Goal: Communication & Community: Answer question/provide support

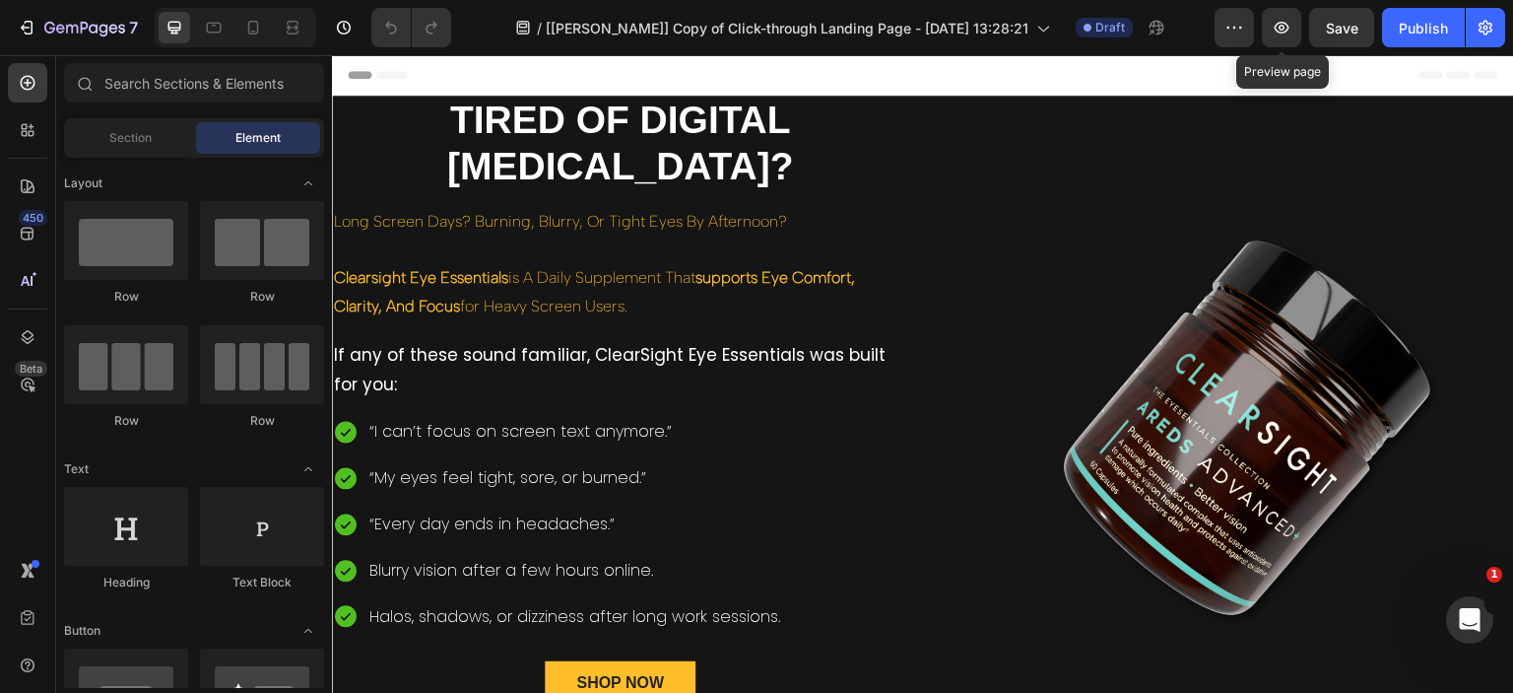
click at [1279, 33] on icon "button" at bounding box center [1282, 28] width 20 height 20
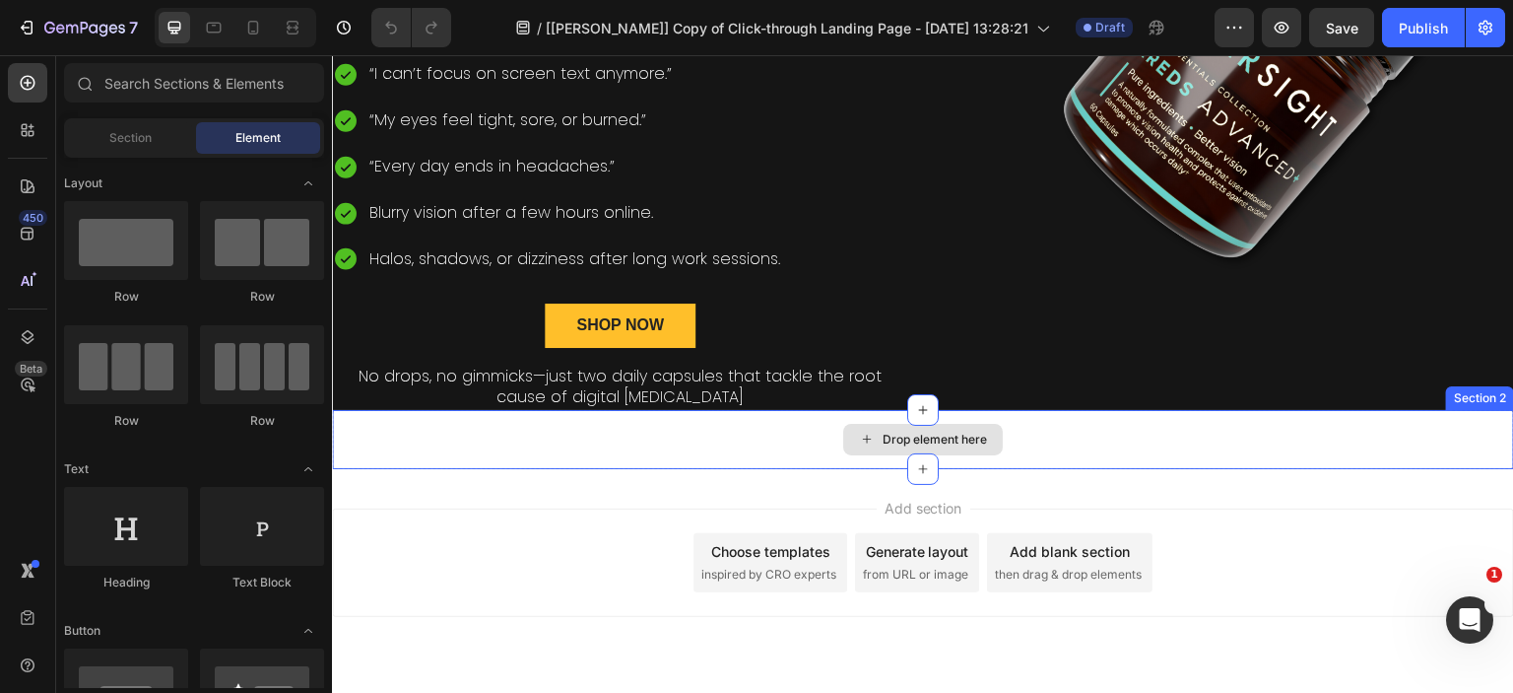
scroll to position [412, 0]
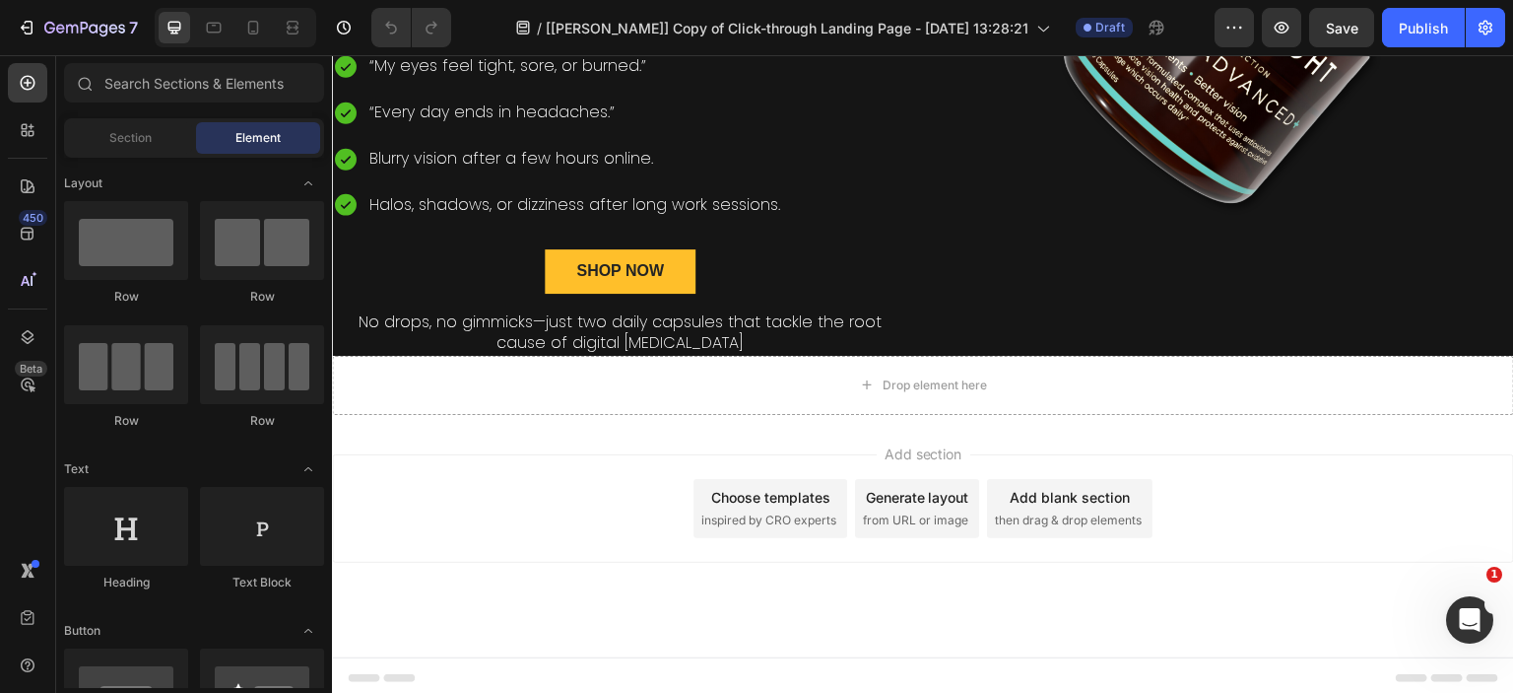
click at [757, 503] on div "Choose templates inspired by CRO experts" at bounding box center [771, 508] width 154 height 59
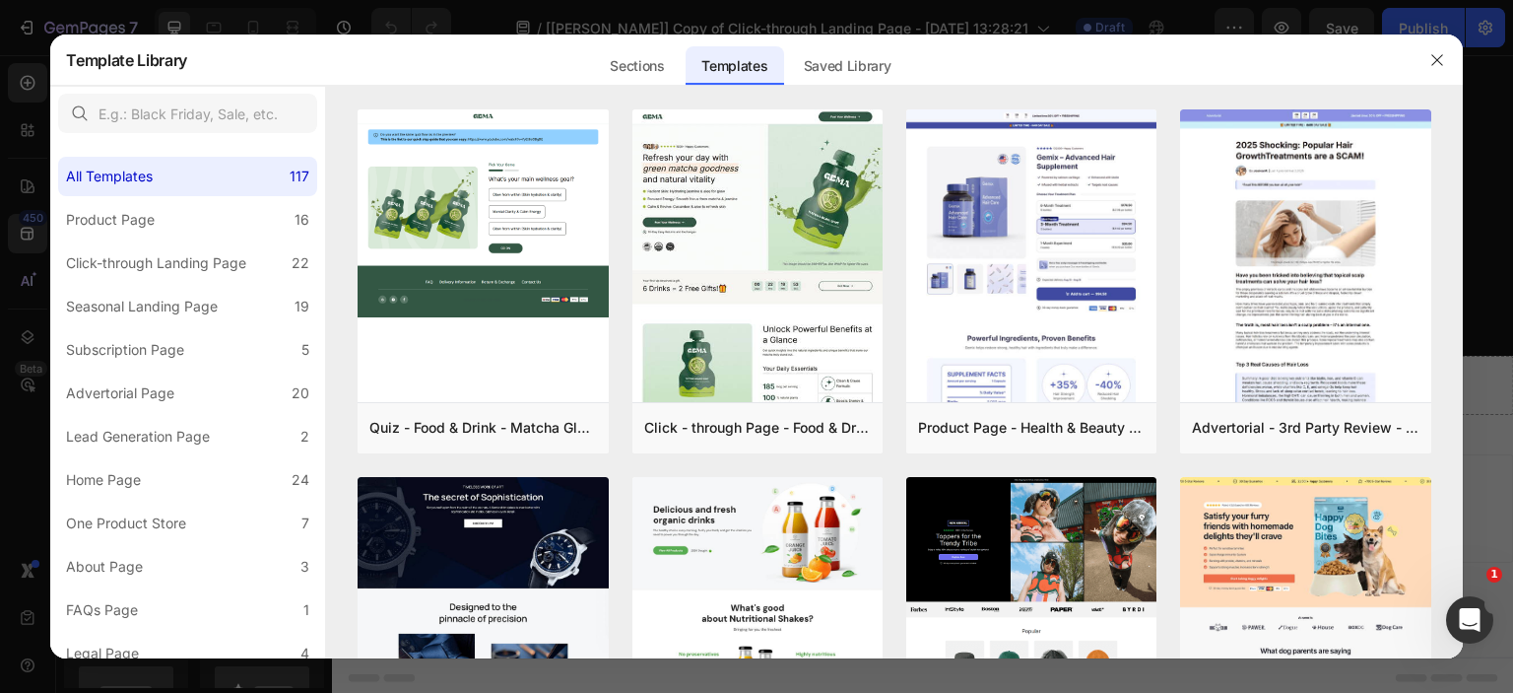
click at [628, 68] on div "Sections" at bounding box center [637, 65] width 86 height 39
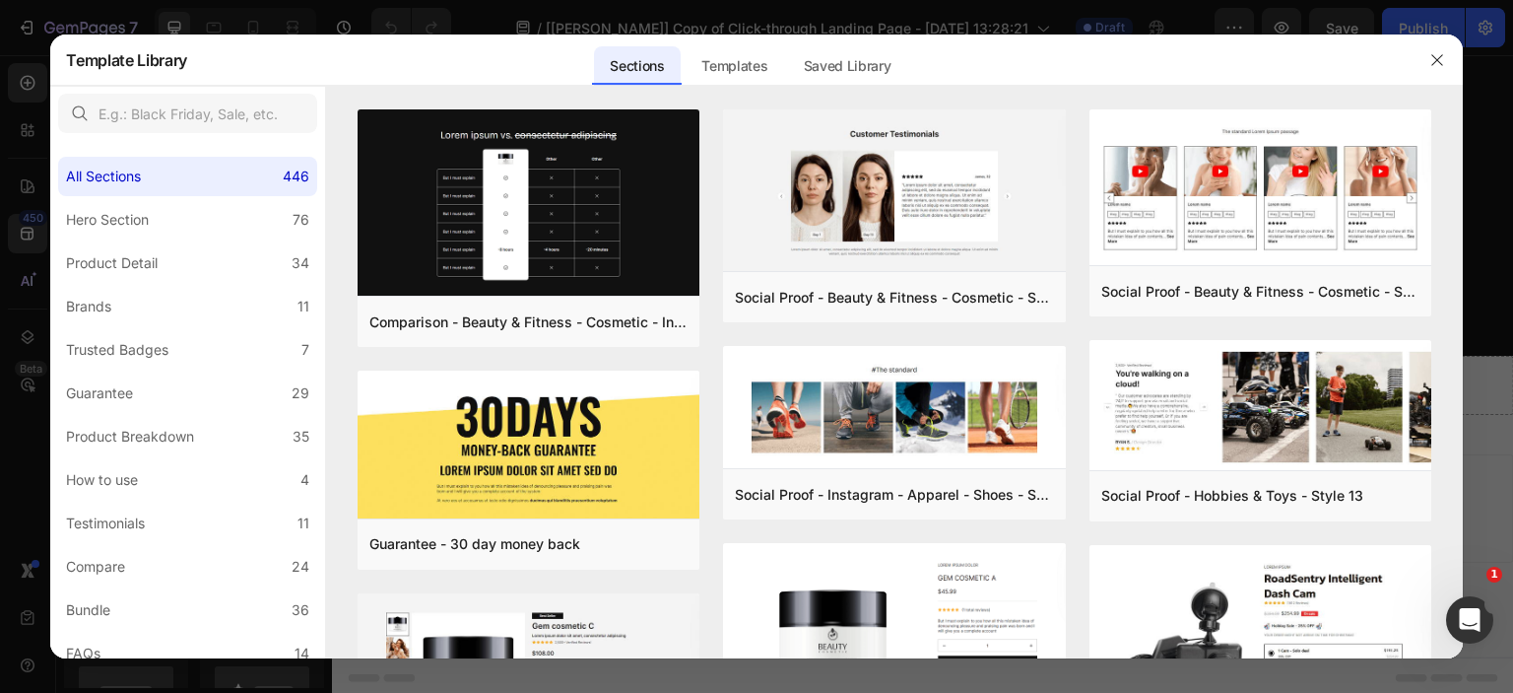
click at [159, 261] on div "Product Detail" at bounding box center [115, 263] width 99 height 24
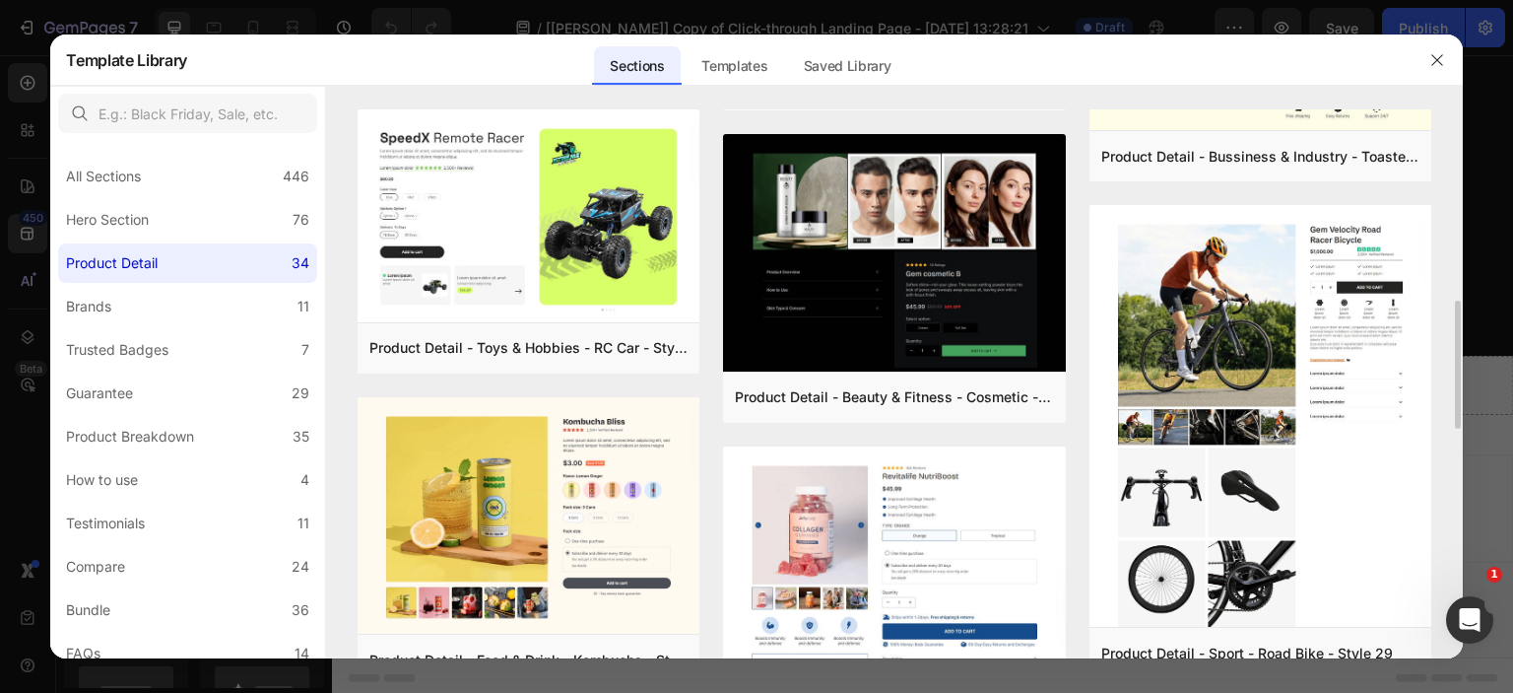
scroll to position [493, 0]
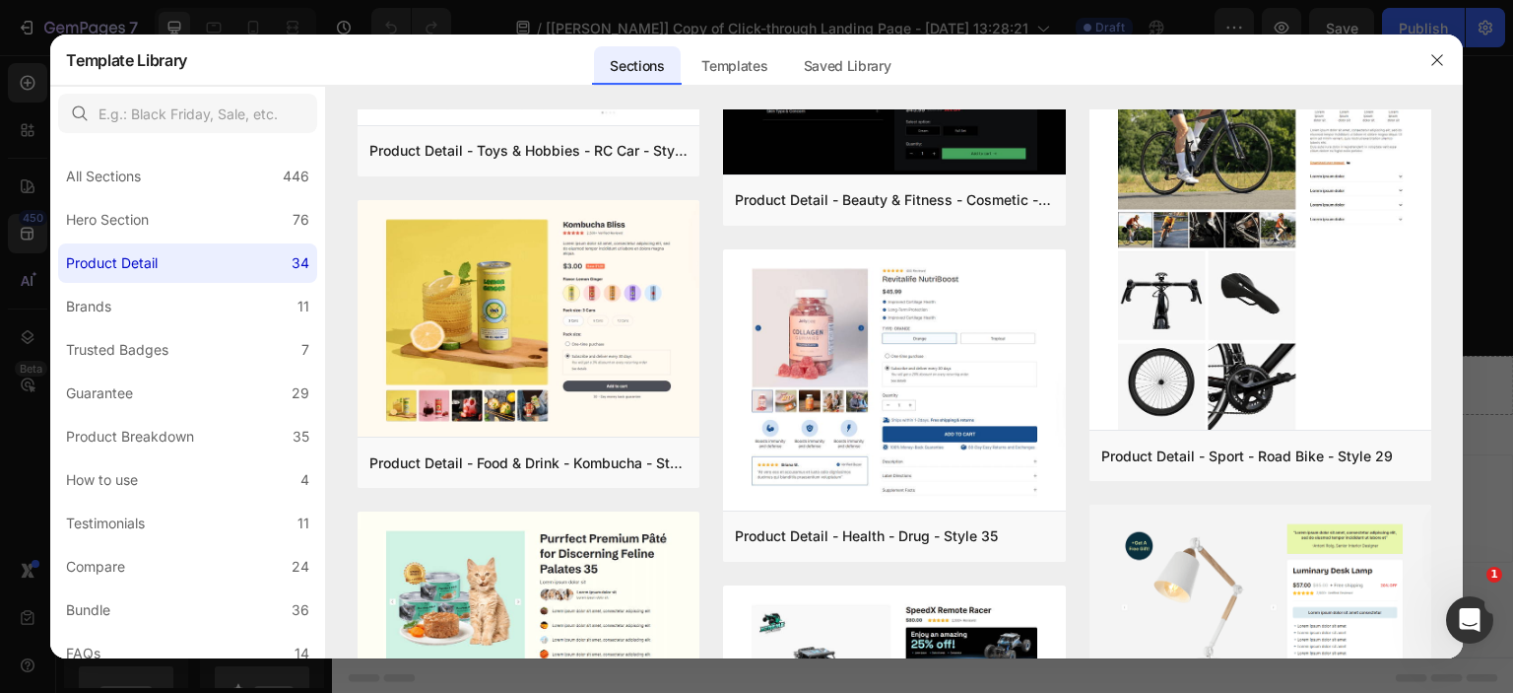
click at [166, 435] on div "Product Breakdown" at bounding box center [130, 437] width 128 height 24
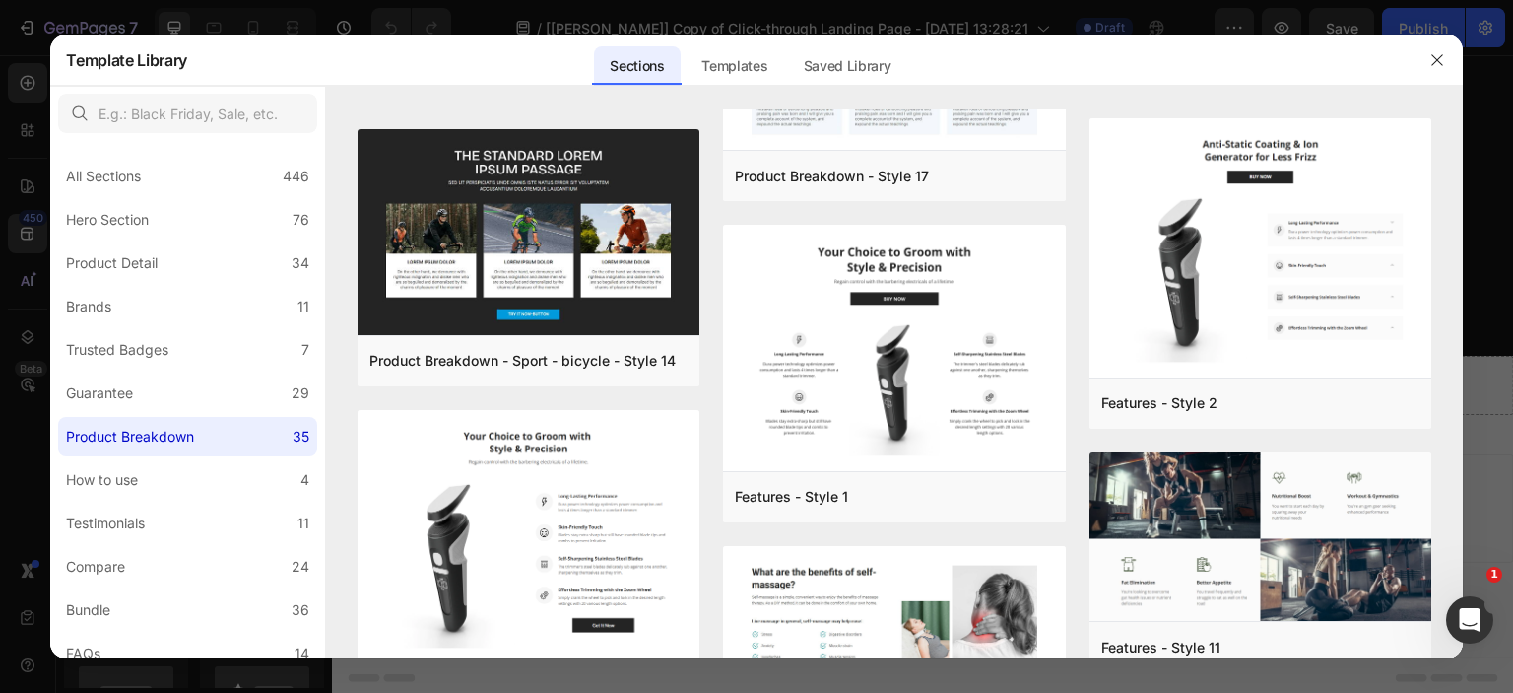
scroll to position [99, 0]
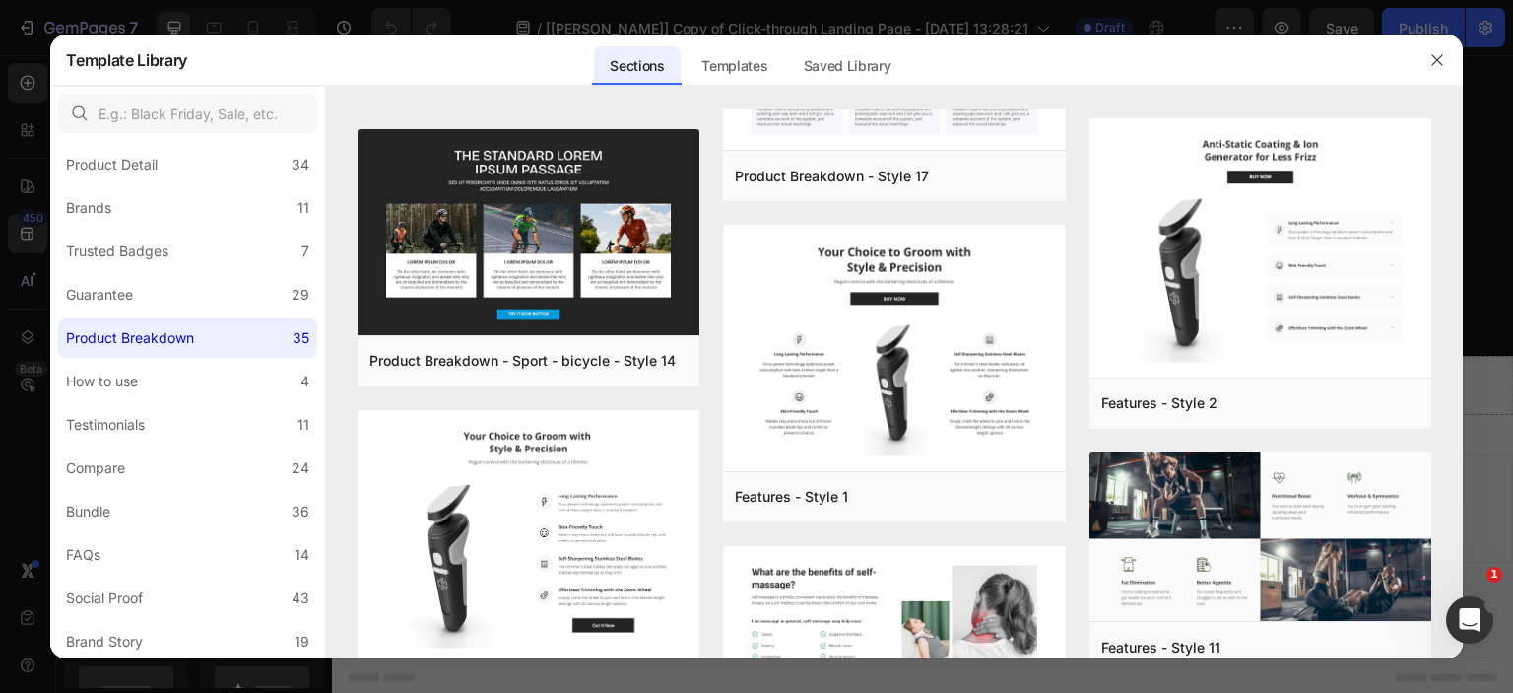
click at [143, 387] on div "How to use" at bounding box center [106, 381] width 80 height 24
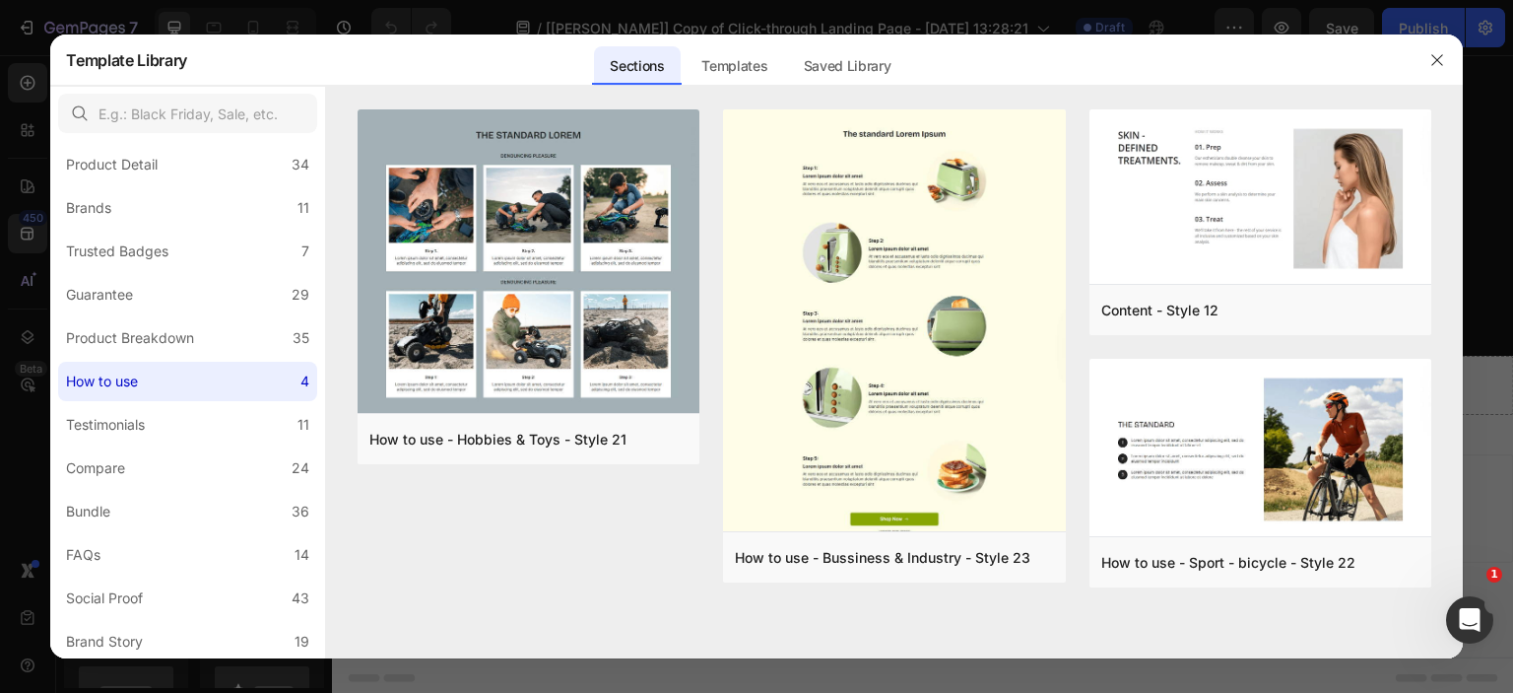
click at [156, 251] on div "Trusted Badges" at bounding box center [117, 251] width 102 height 24
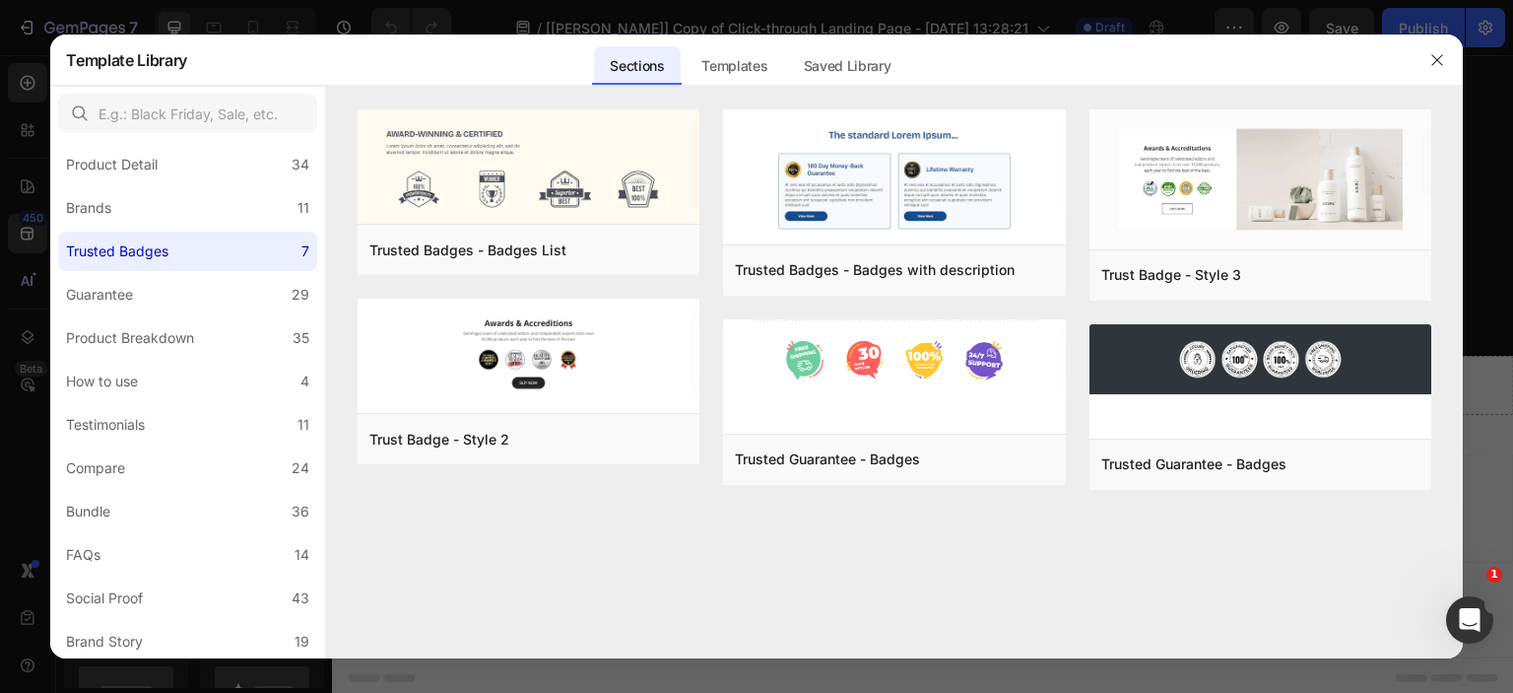
click at [163, 338] on div "Product Breakdown" at bounding box center [130, 338] width 128 height 24
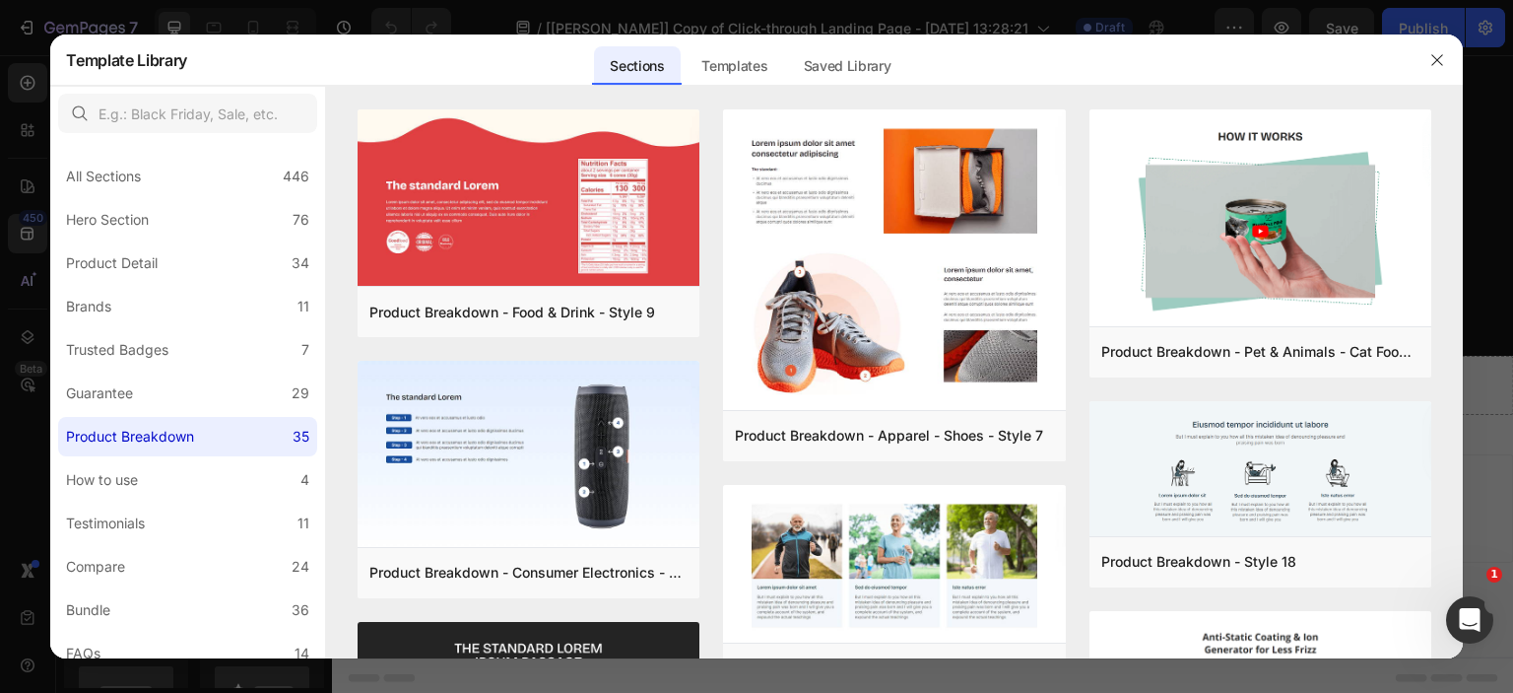
click at [159, 254] on div "Product Detail" at bounding box center [115, 263] width 99 height 24
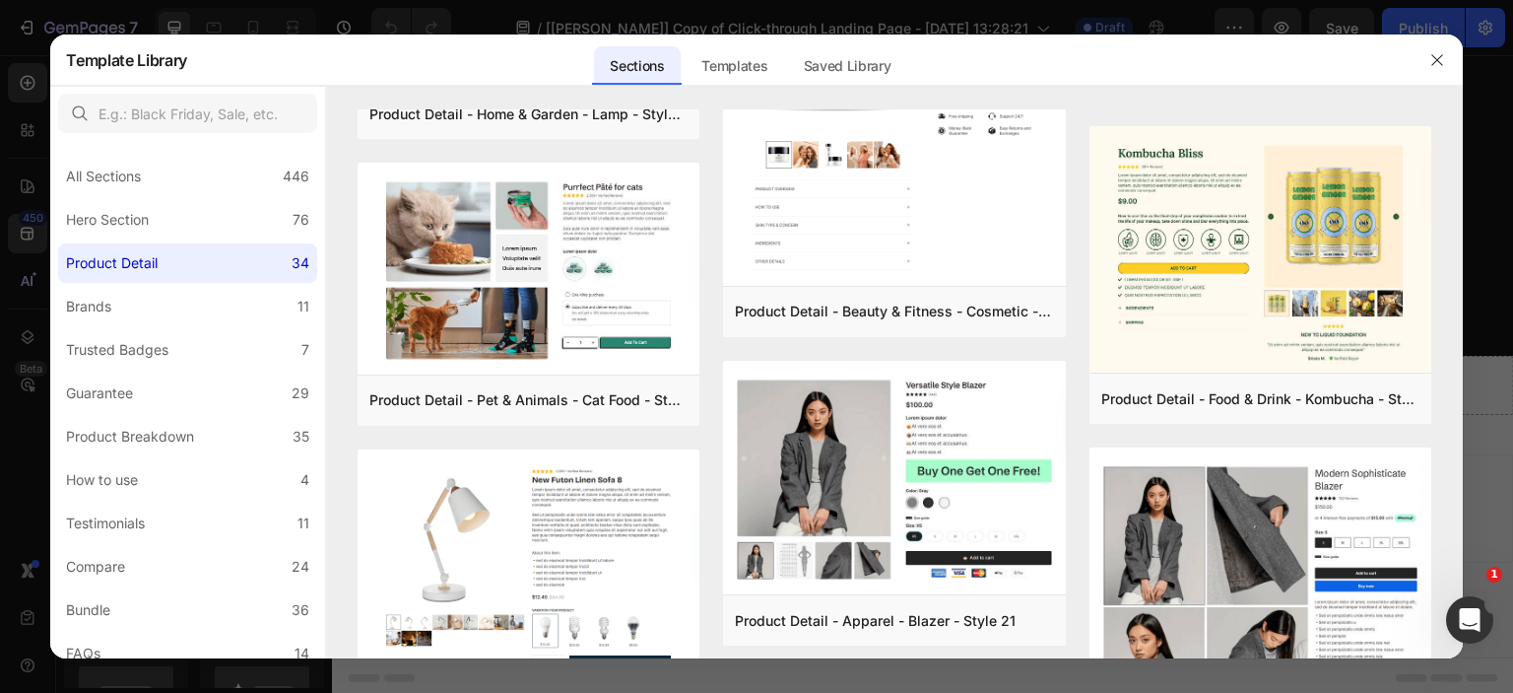
scroll to position [2715, 0]
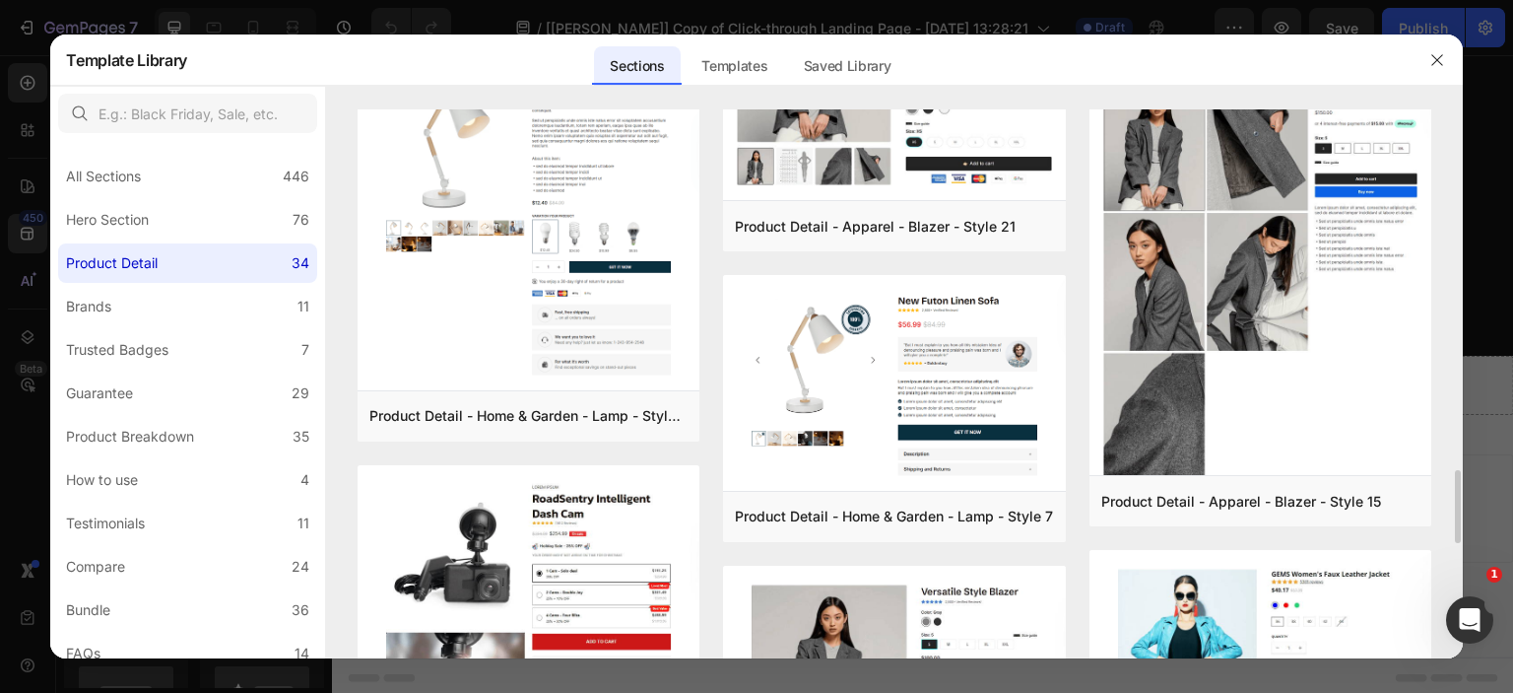
click at [1433, 65] on icon "button" at bounding box center [1437, 60] width 16 height 16
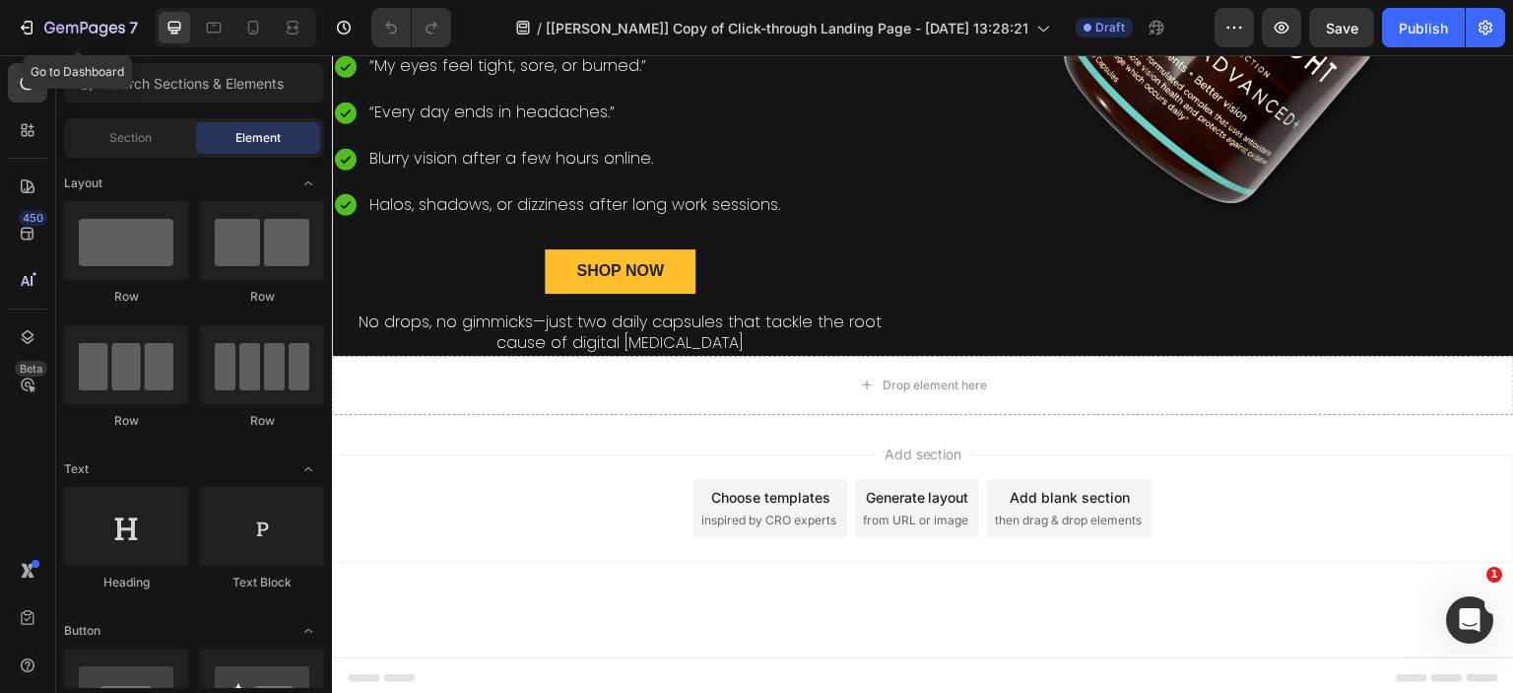
click at [52, 28] on icon "button" at bounding box center [49, 28] width 11 height 12
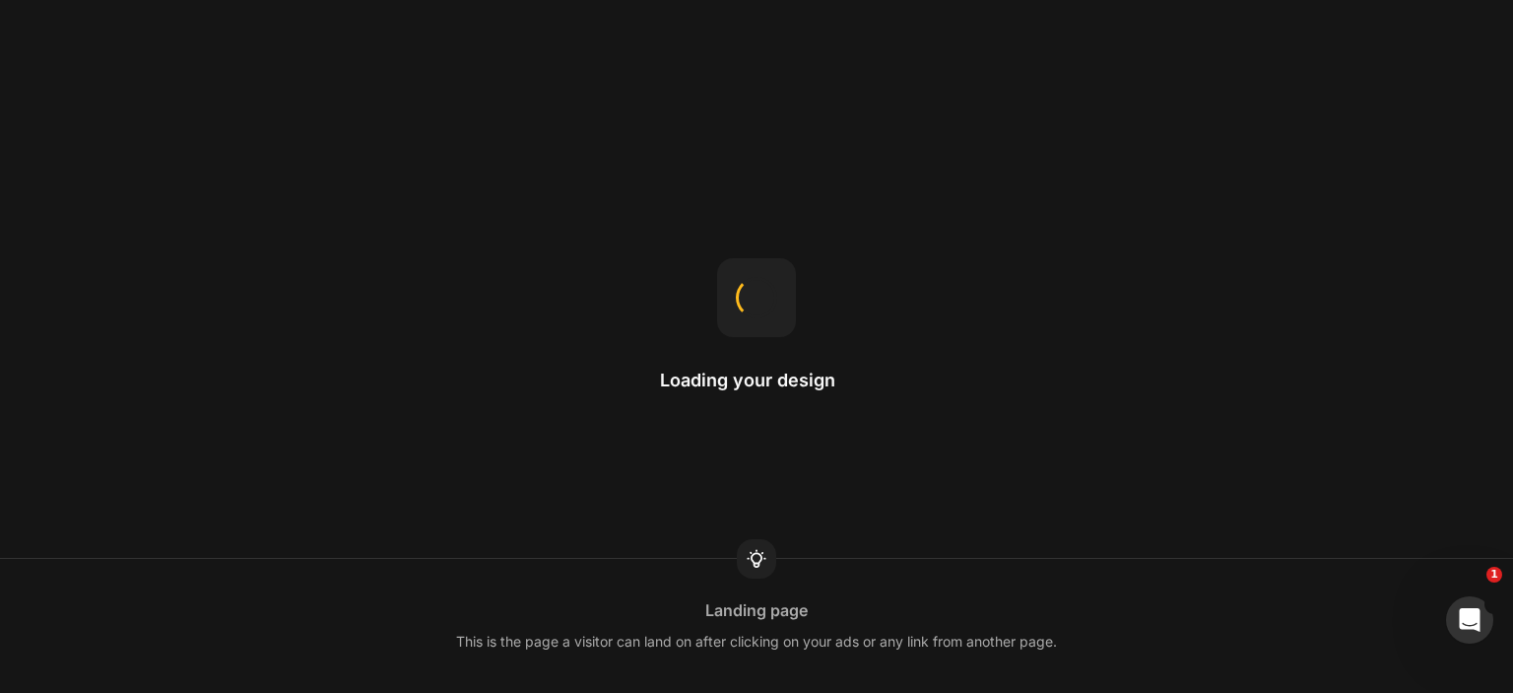
click at [1485, 611] on div "Open Intercom Messenger" at bounding box center [1469, 619] width 65 height 65
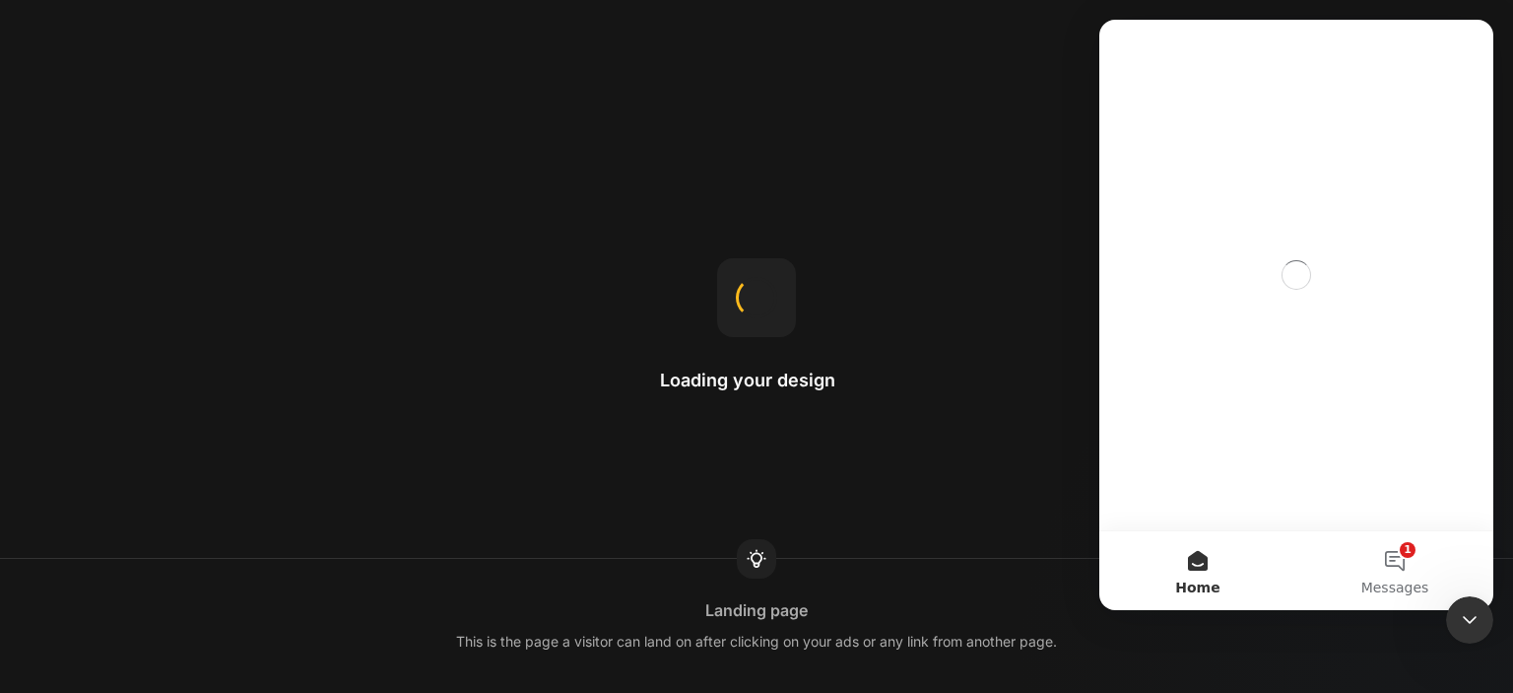
click at [1403, 574] on button "1 Messages" at bounding box center [1394, 570] width 197 height 79
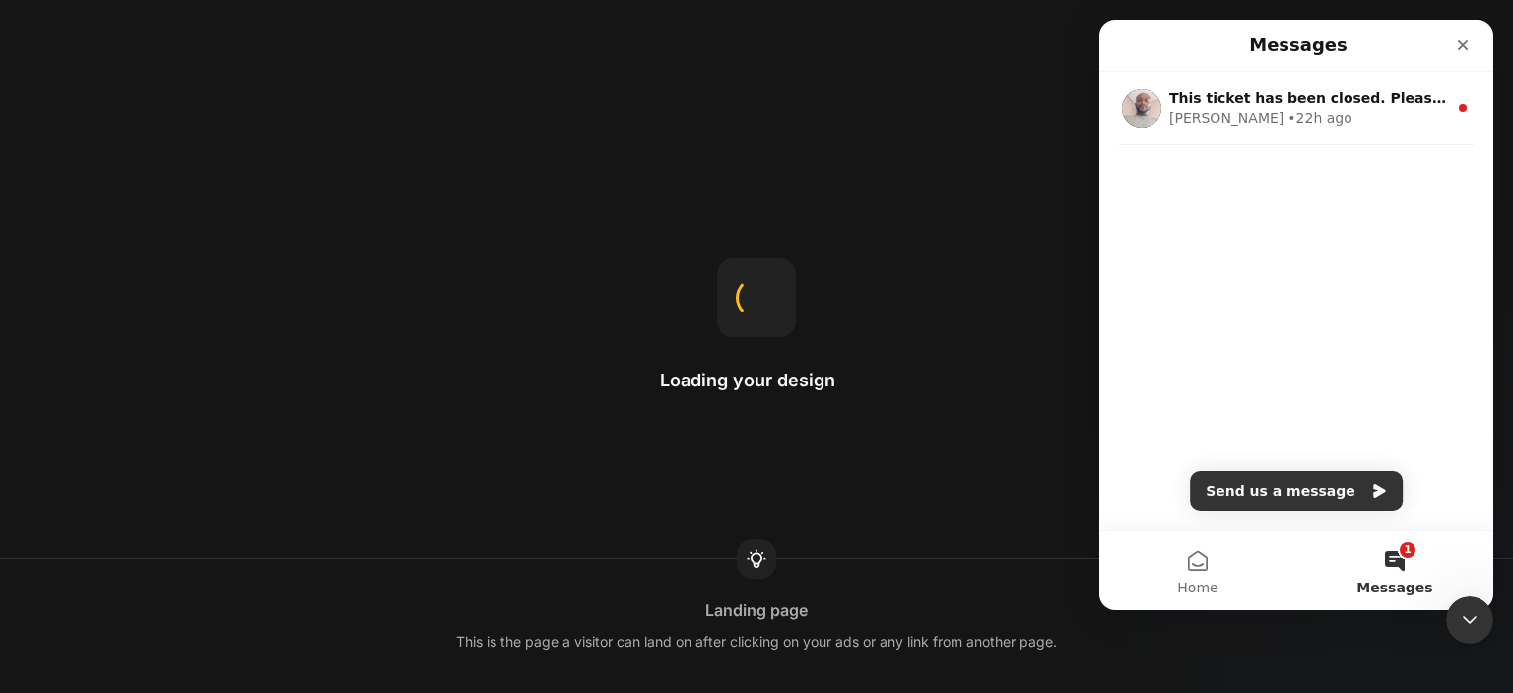
click at [1273, 115] on div "Henry • 22h ago" at bounding box center [1308, 118] width 278 height 21
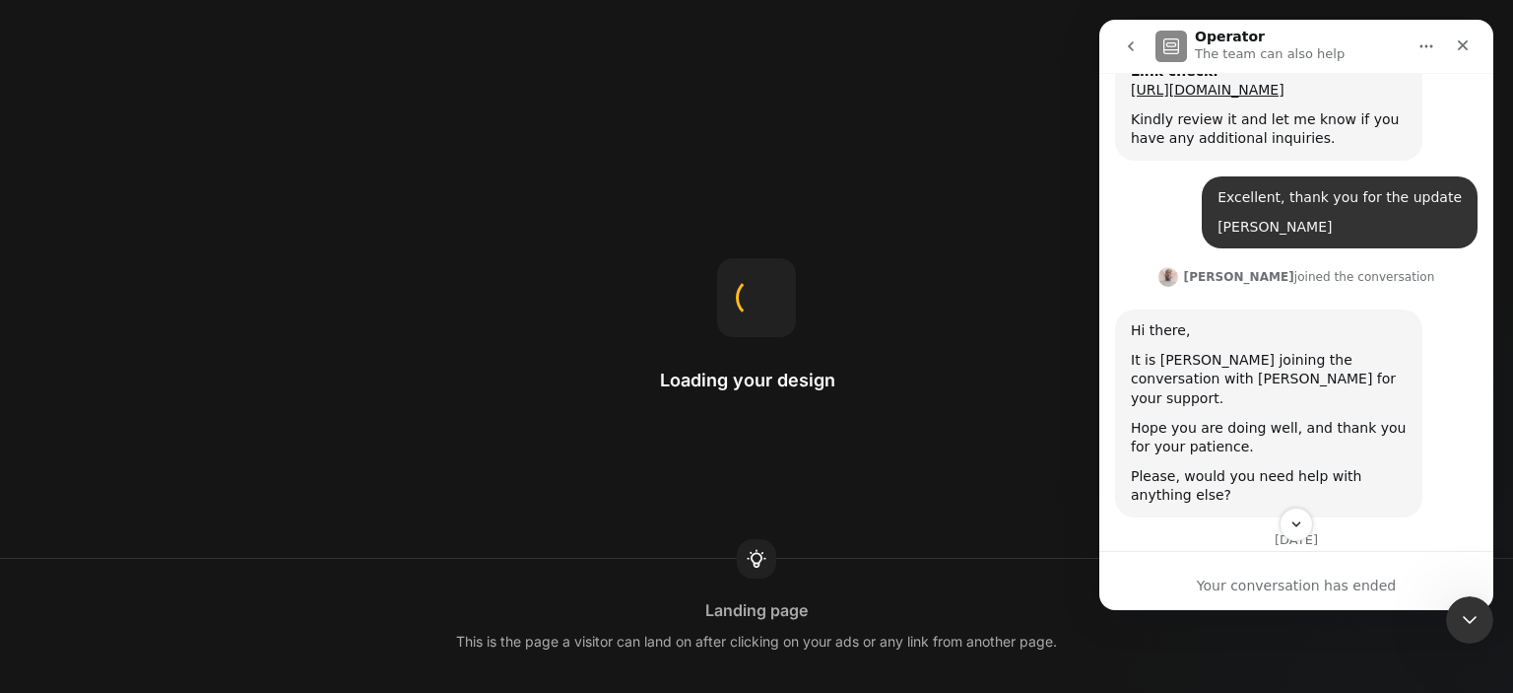
scroll to position [10878, 0]
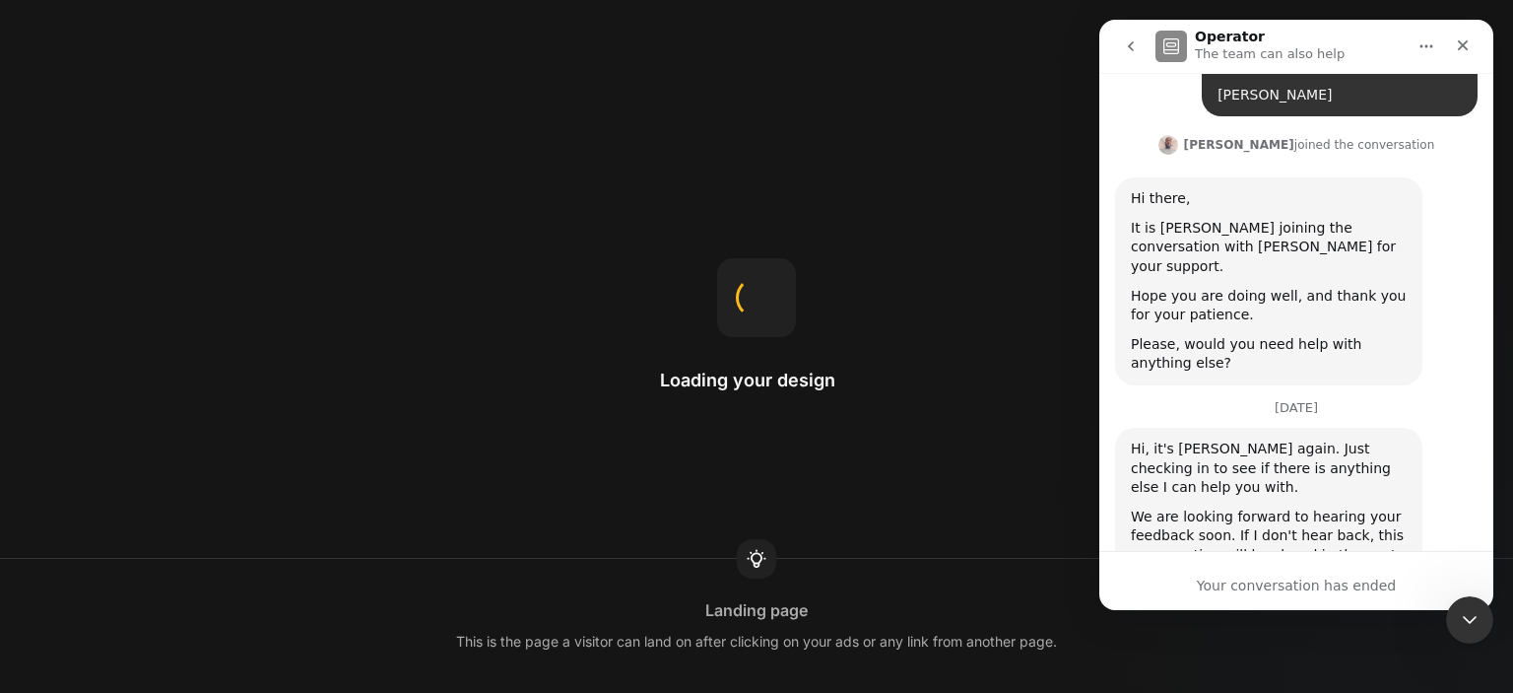
click at [1468, 49] on icon "Close" at bounding box center [1463, 45] width 16 height 16
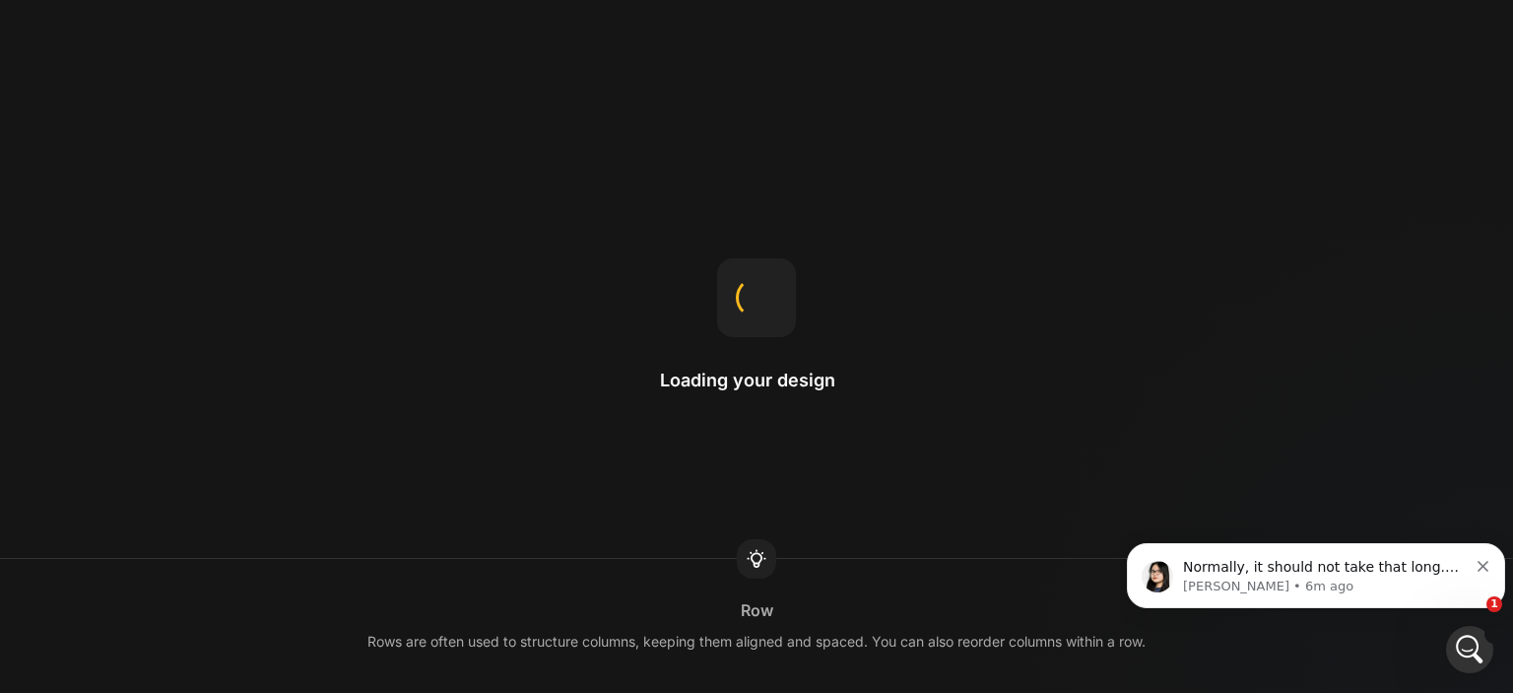
click at [1318, 585] on p "Pauline • 6m ago" at bounding box center [1325, 586] width 285 height 18
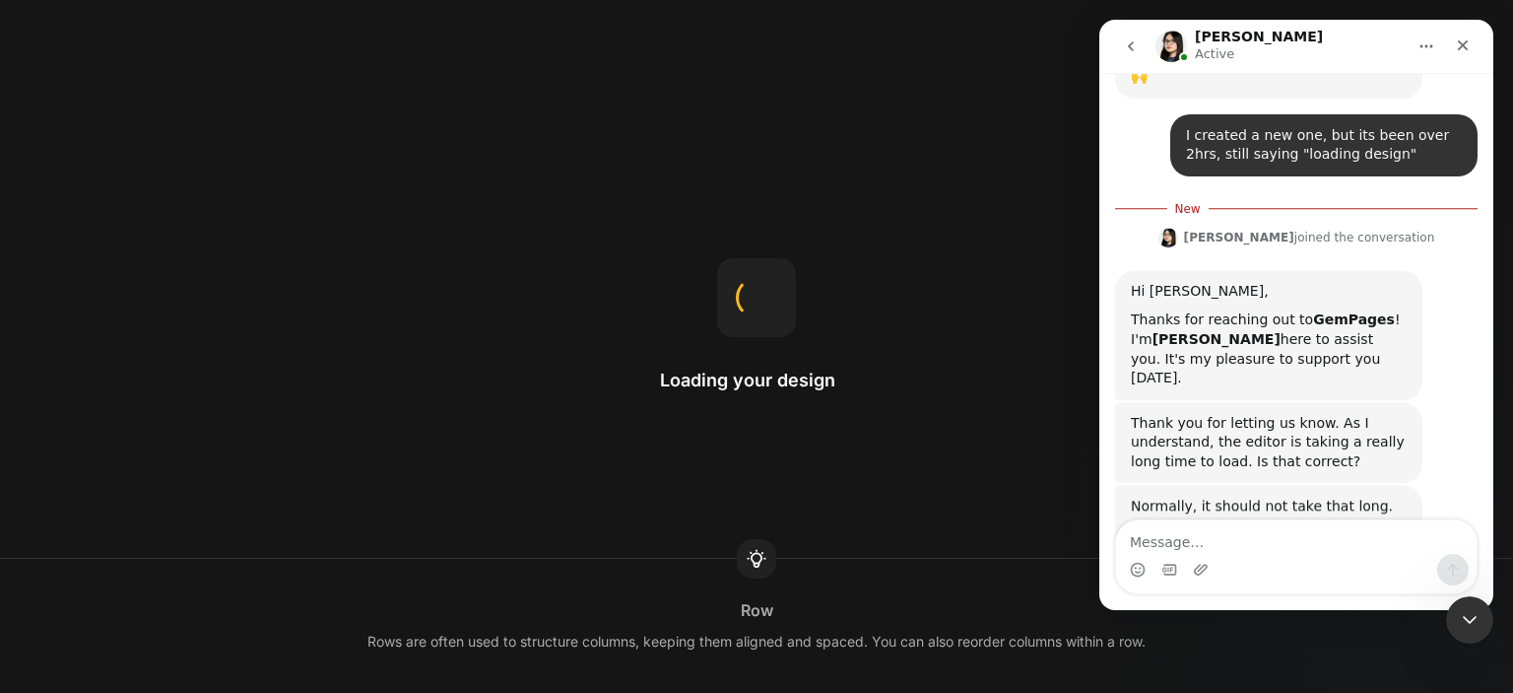
scroll to position [508, 0]
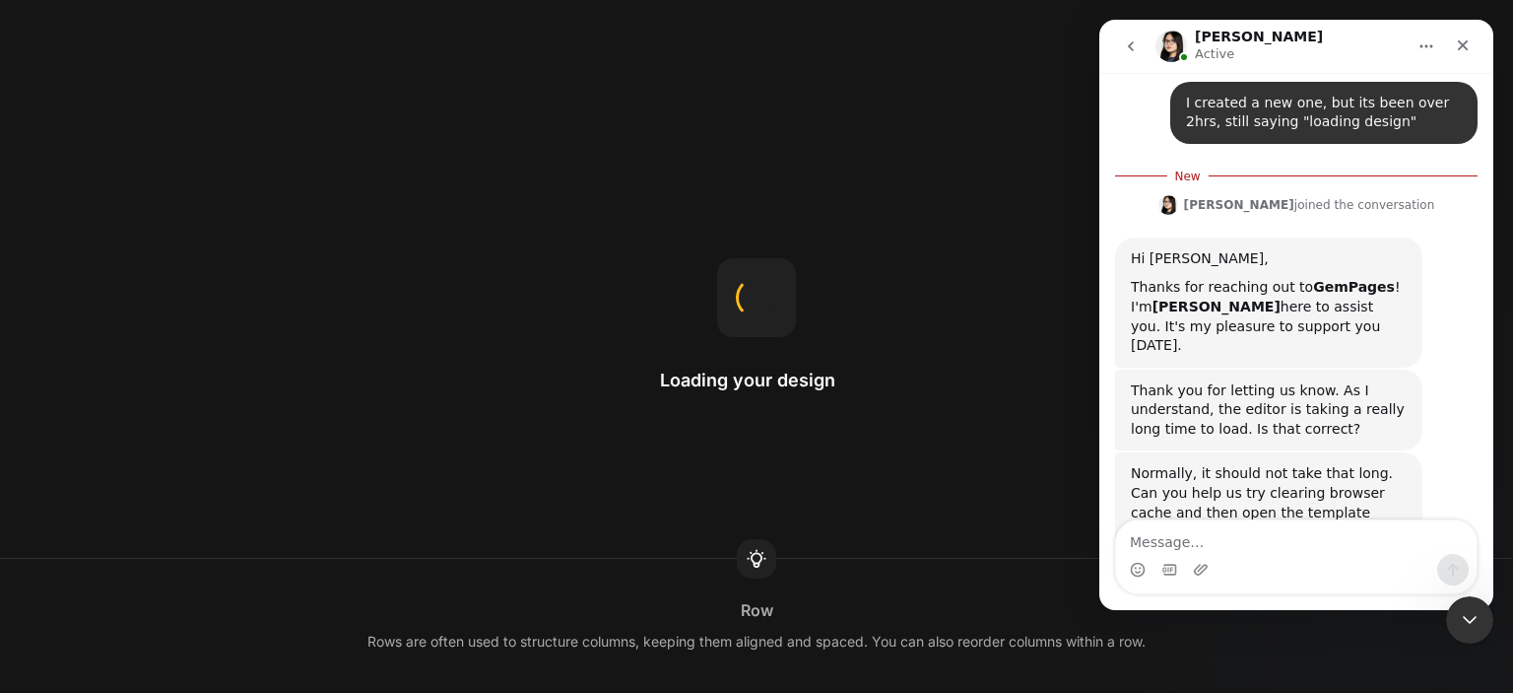
click at [1242, 539] on textarea "Message…" at bounding box center [1296, 536] width 361 height 33
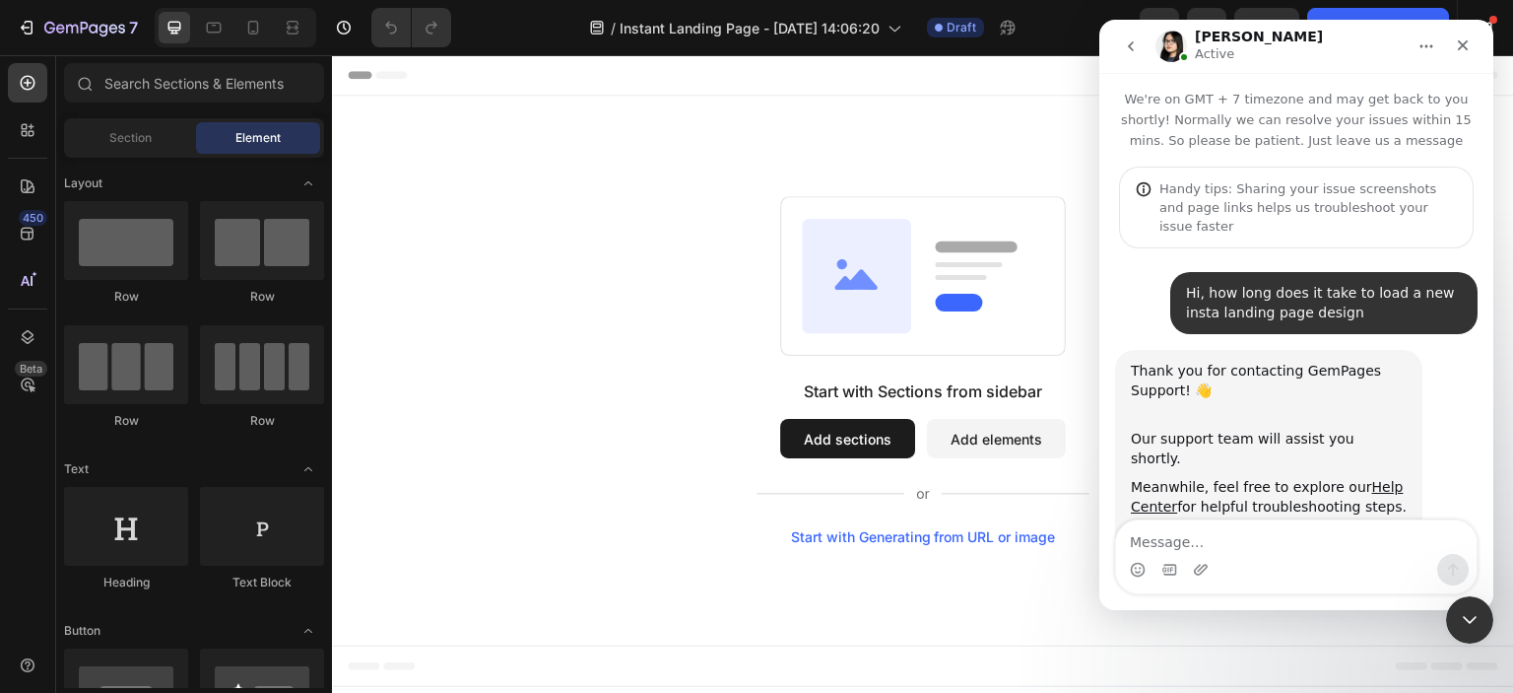
scroll to position [476, 0]
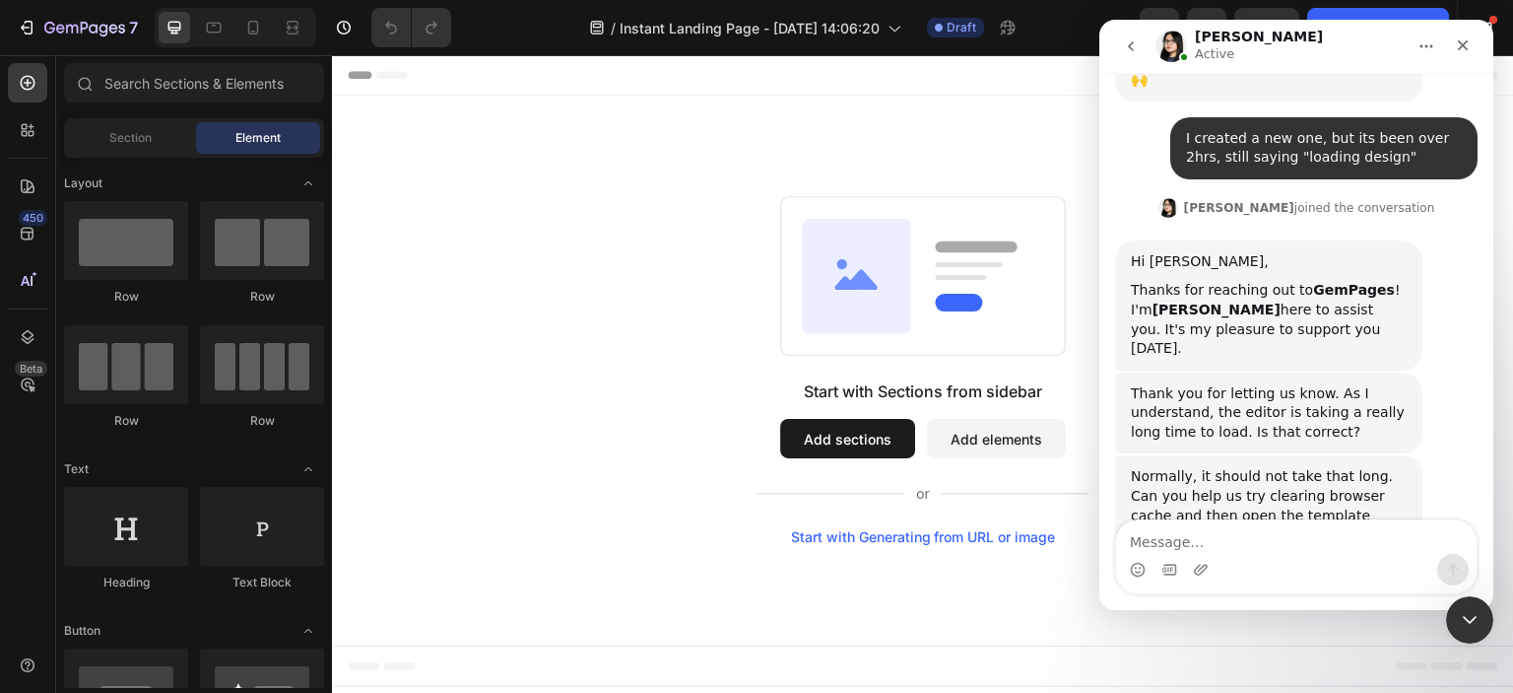
drag, startPoint x: 1470, startPoint y: 607, endPoint x: 2212, endPoint y: 1044, distance: 861.2
click at [1470, 603] on div "Close Intercom Messenger" at bounding box center [1469, 619] width 47 height 47
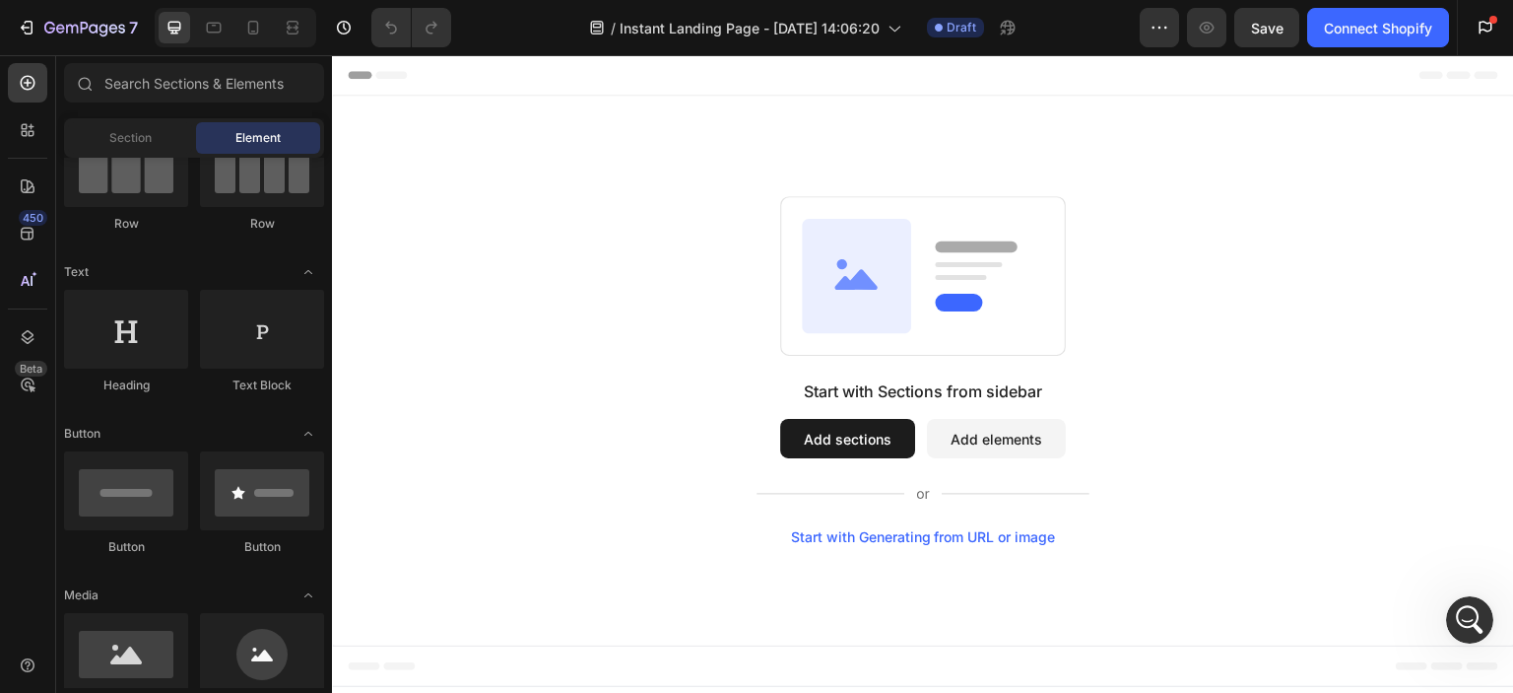
scroll to position [0, 0]
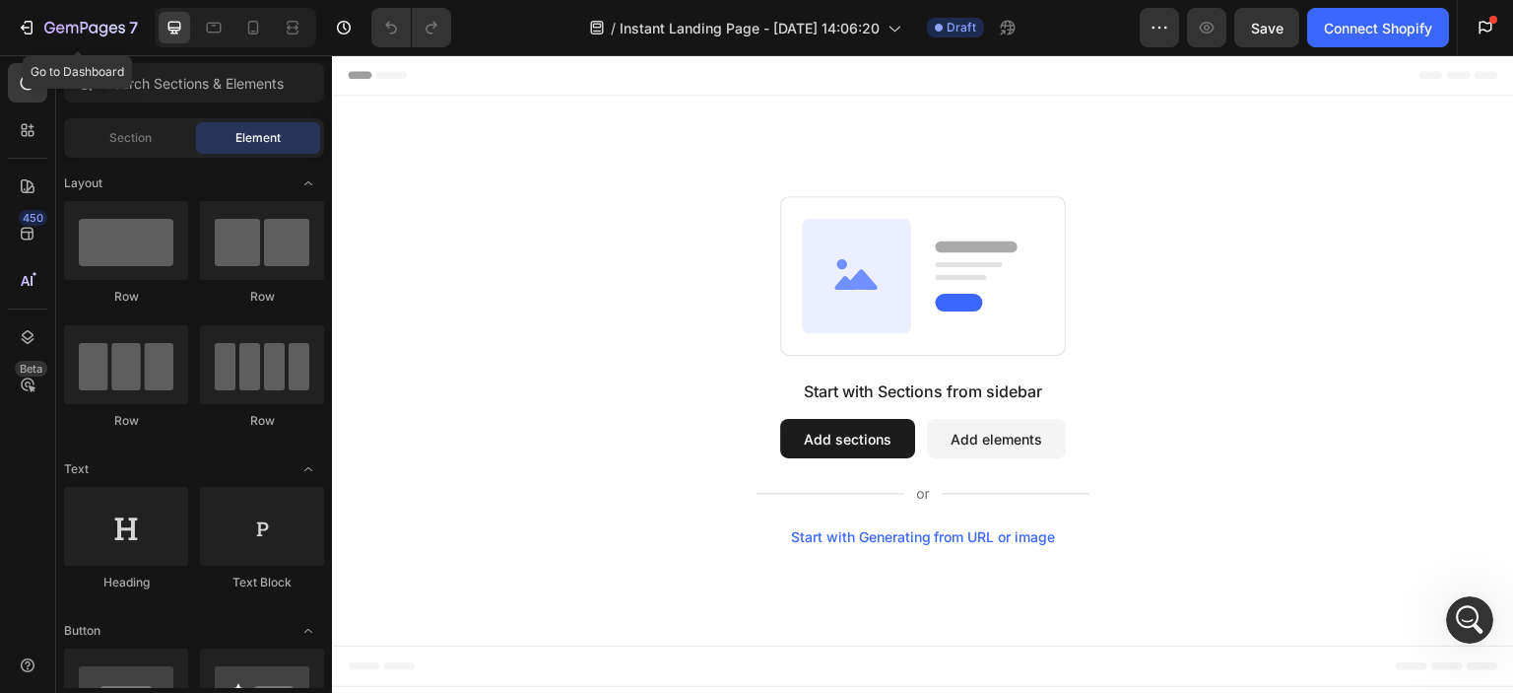
click at [32, 28] on icon "button" at bounding box center [29, 28] width 9 height 14
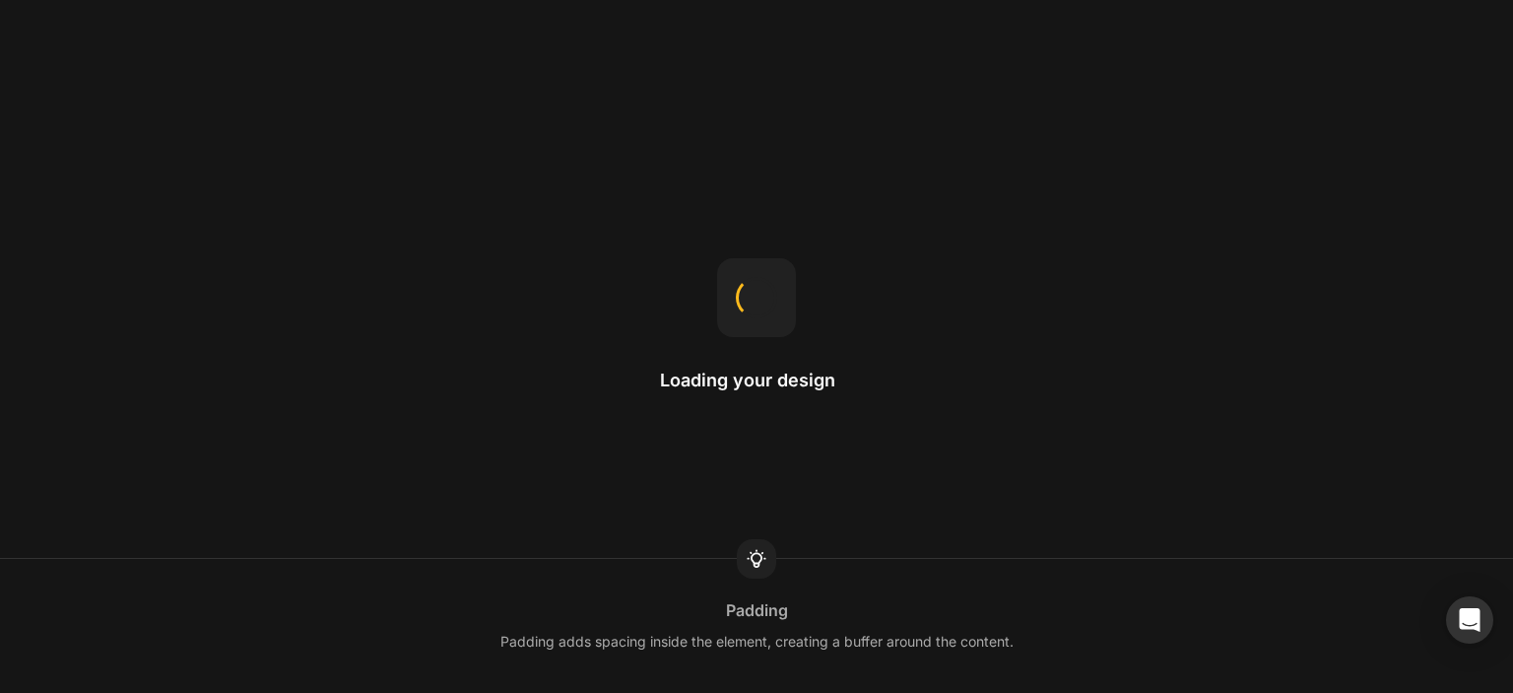
click at [1466, 617] on icon "Open Intercom Messenger" at bounding box center [1470, 620] width 21 height 24
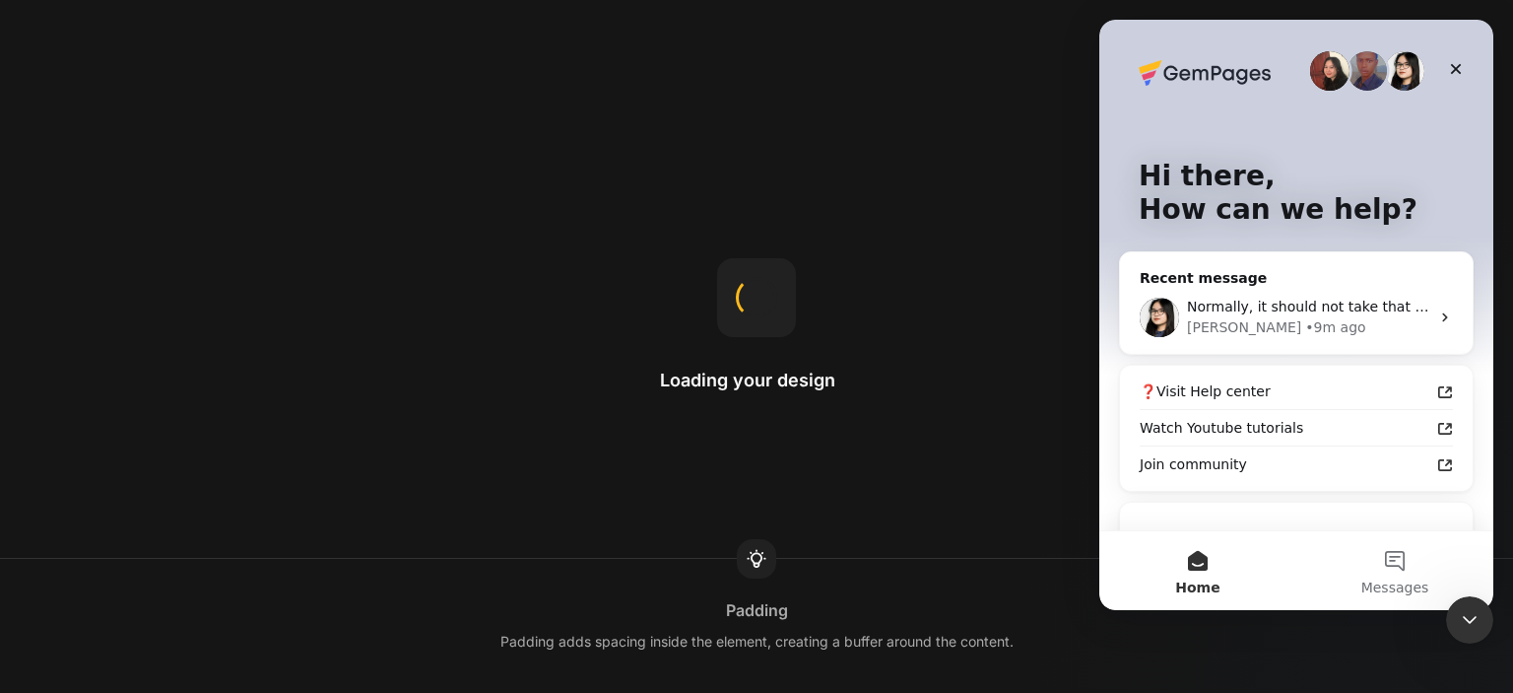
click at [1293, 318] on div "Pauline • 9m ago" at bounding box center [1308, 327] width 242 height 21
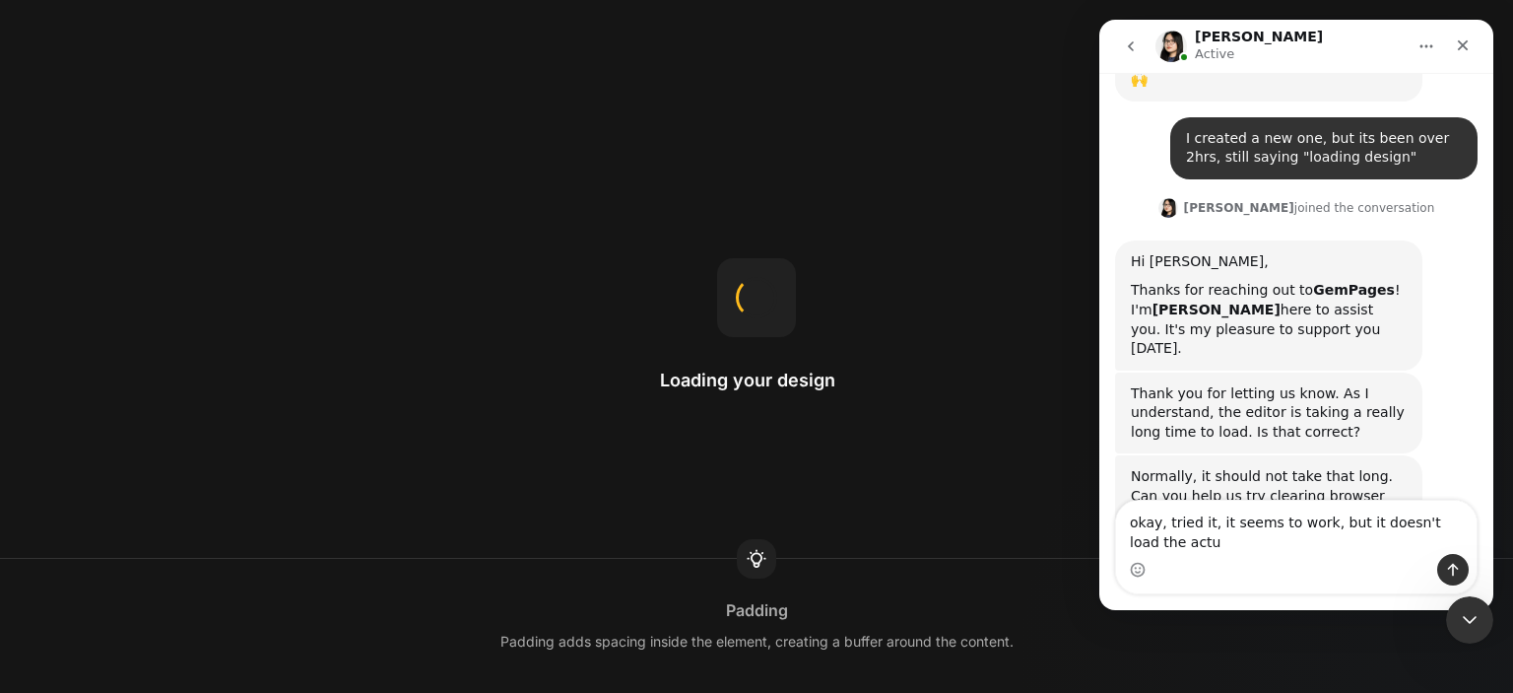
scroll to position [496, 0]
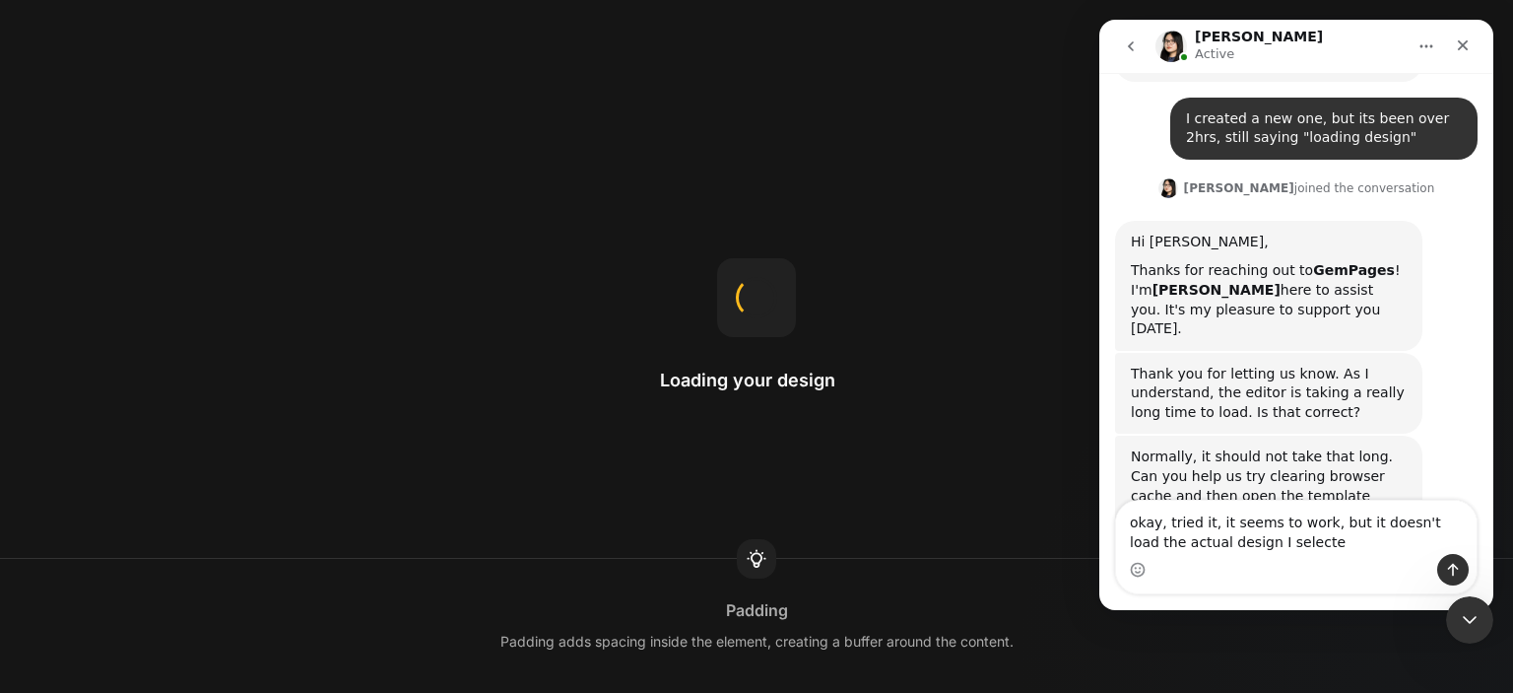
type textarea "okay, tried it, it seems to work, but it doesn't load the actual design I selec…"
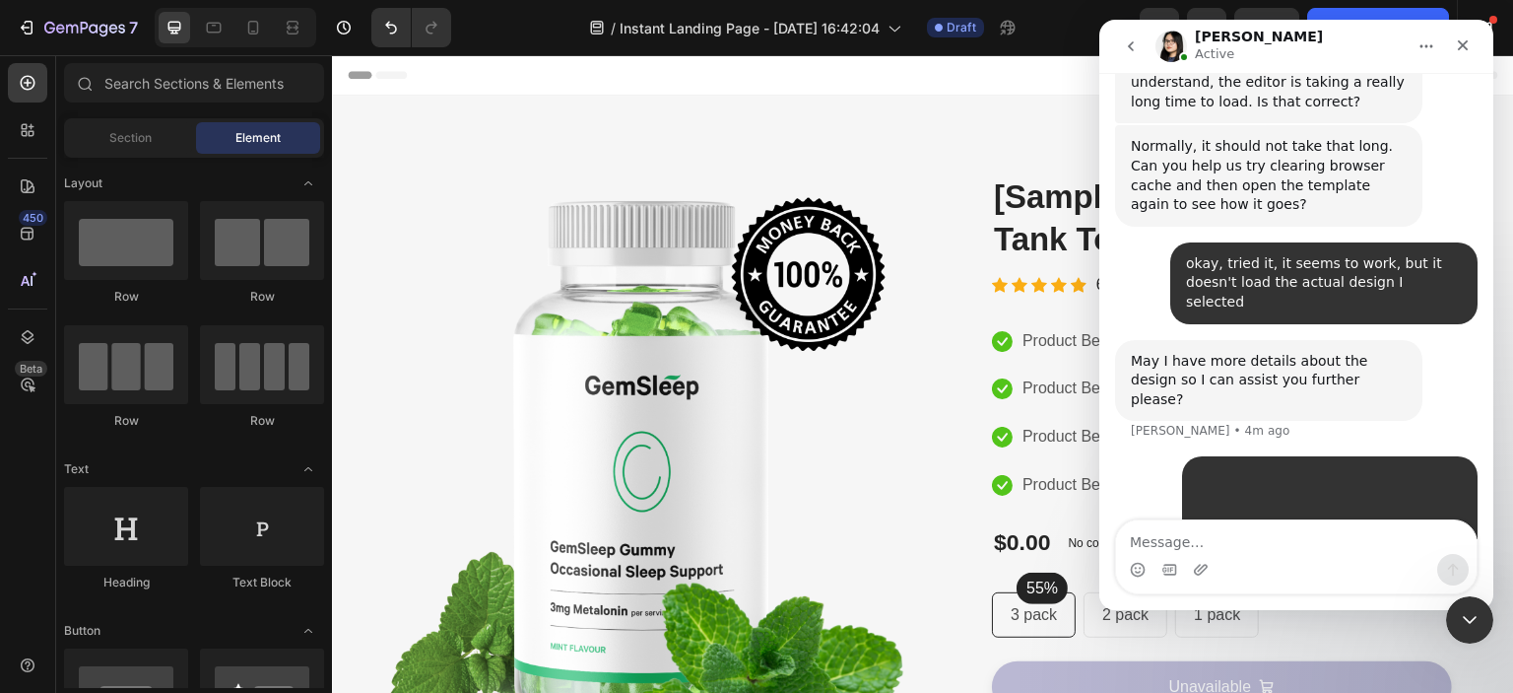
scroll to position [830, 0]
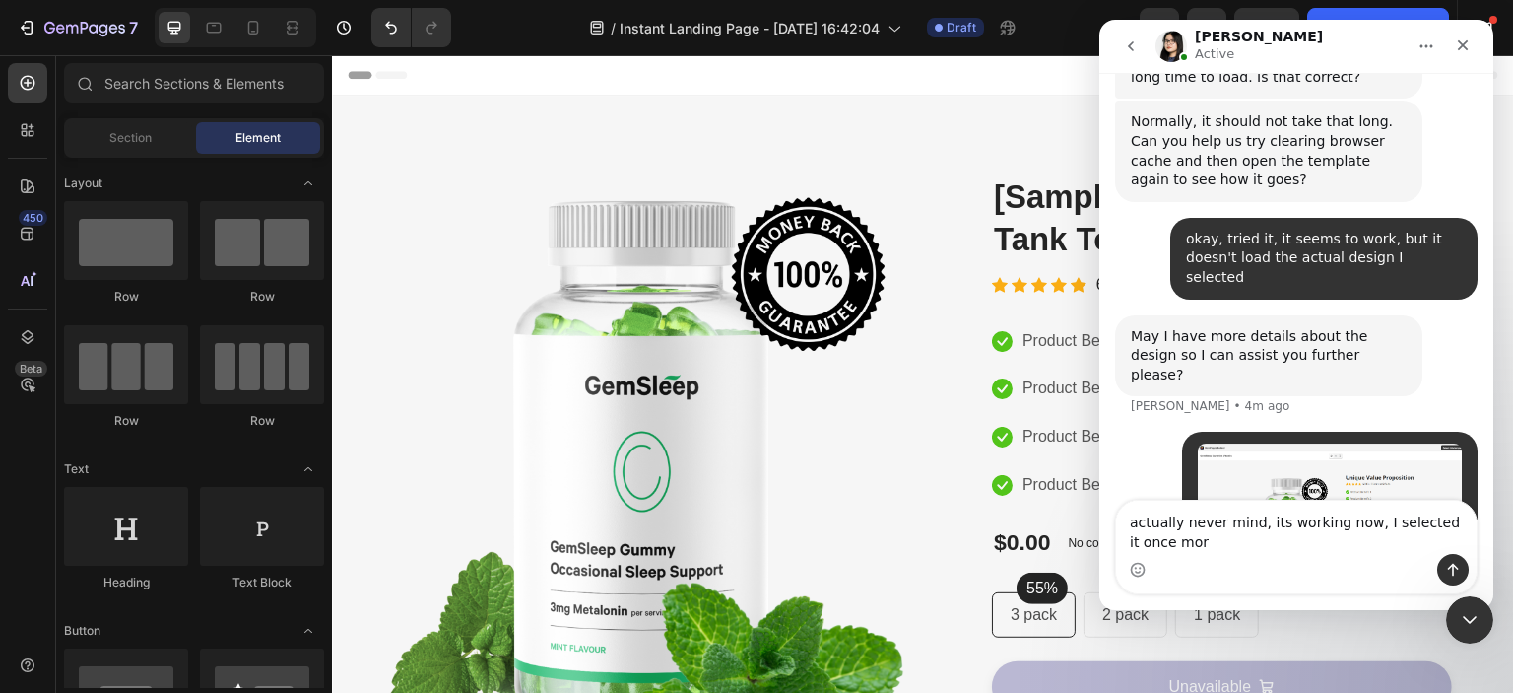
type textarea "actually never mind, its working now, I selected it once more"
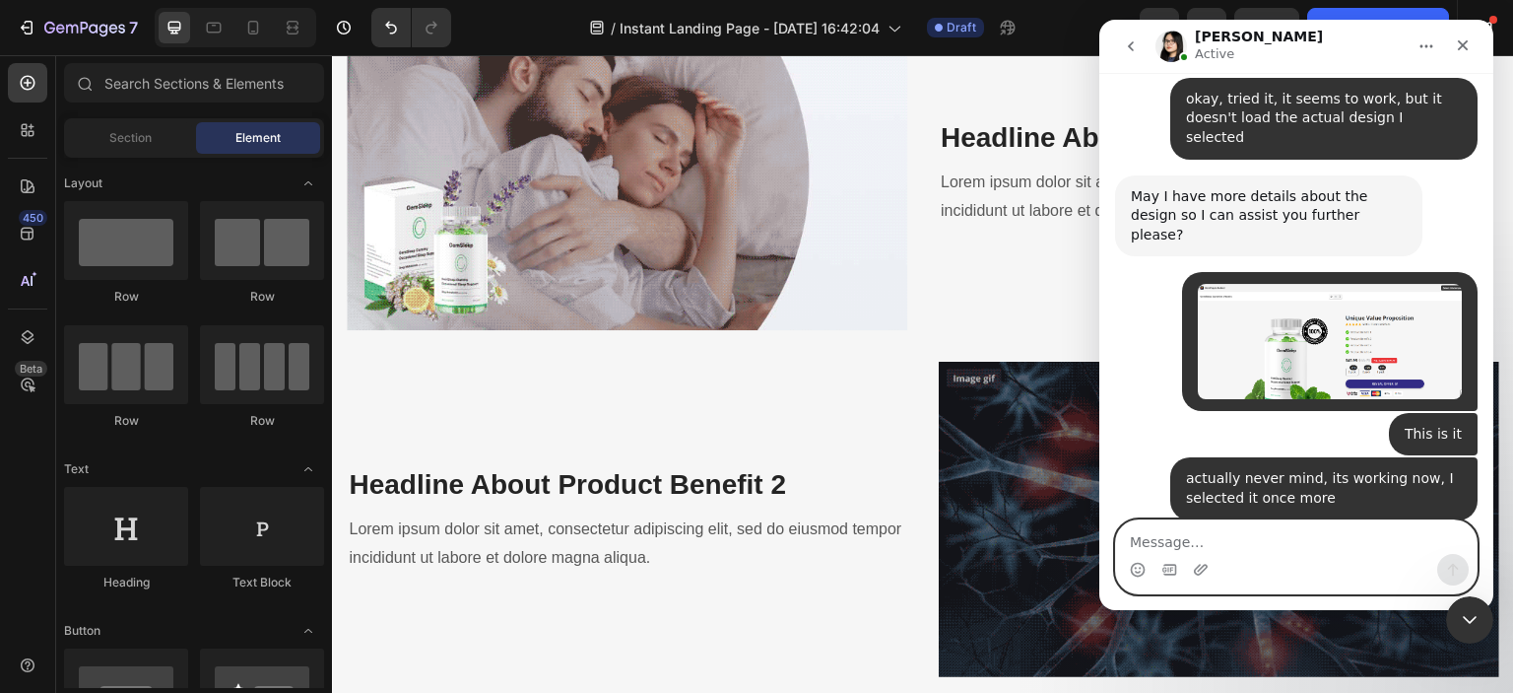
scroll to position [973, 0]
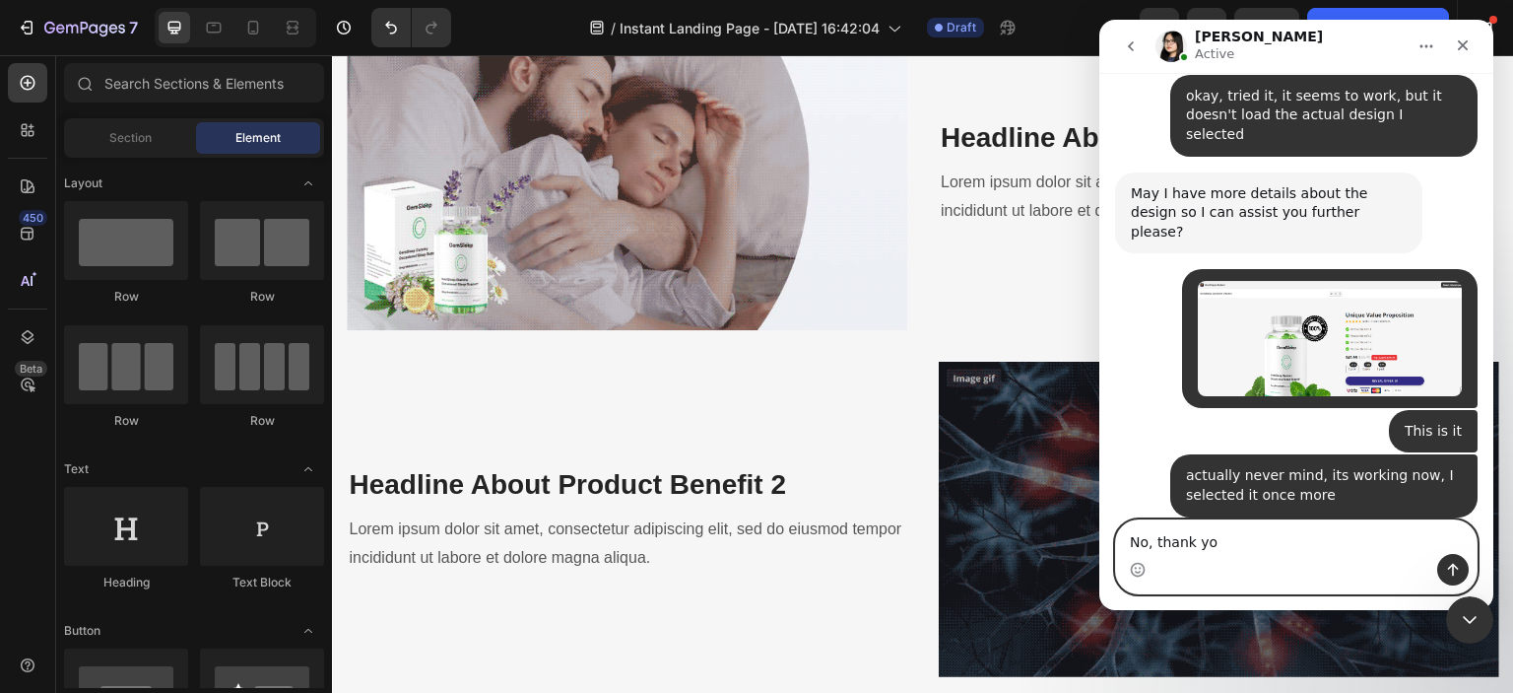
type textarea "No, thank you"
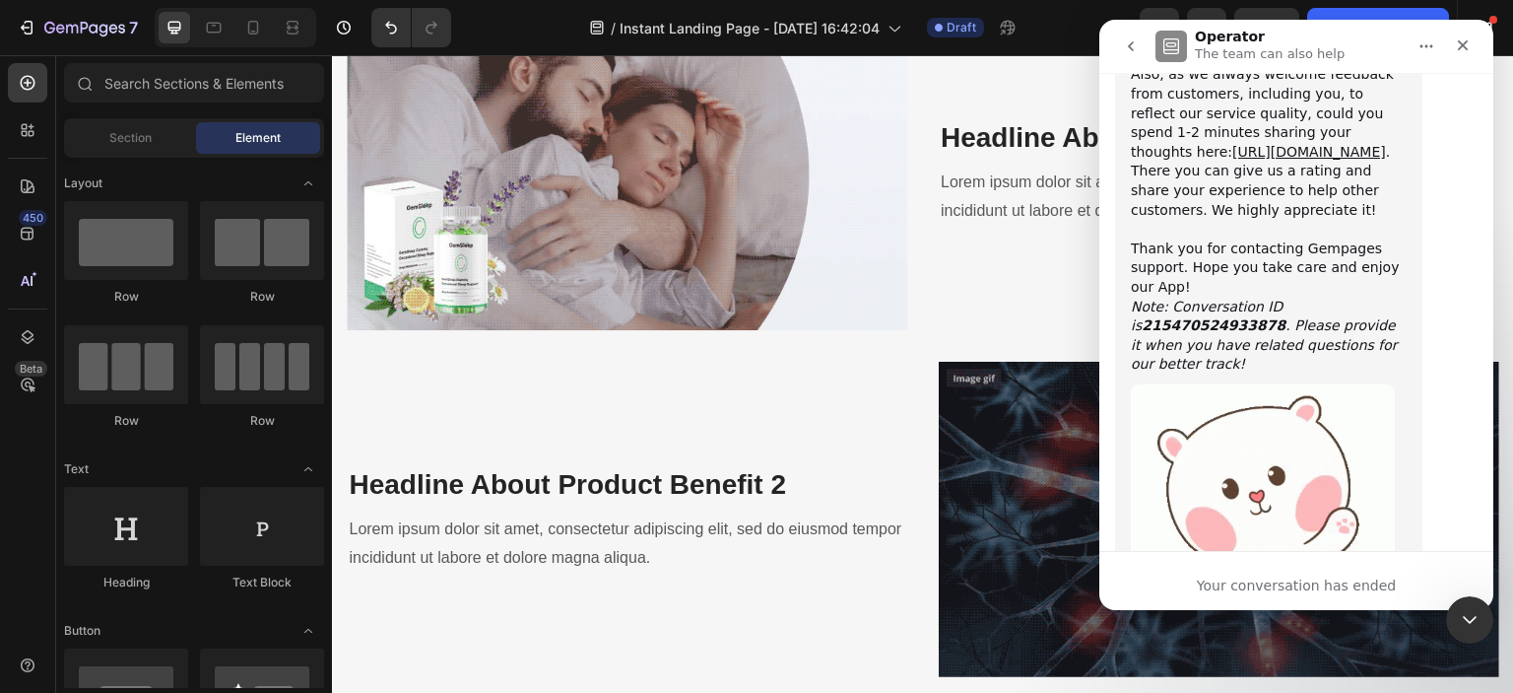
scroll to position [1777, 0]
